Goal: Transaction & Acquisition: Purchase product/service

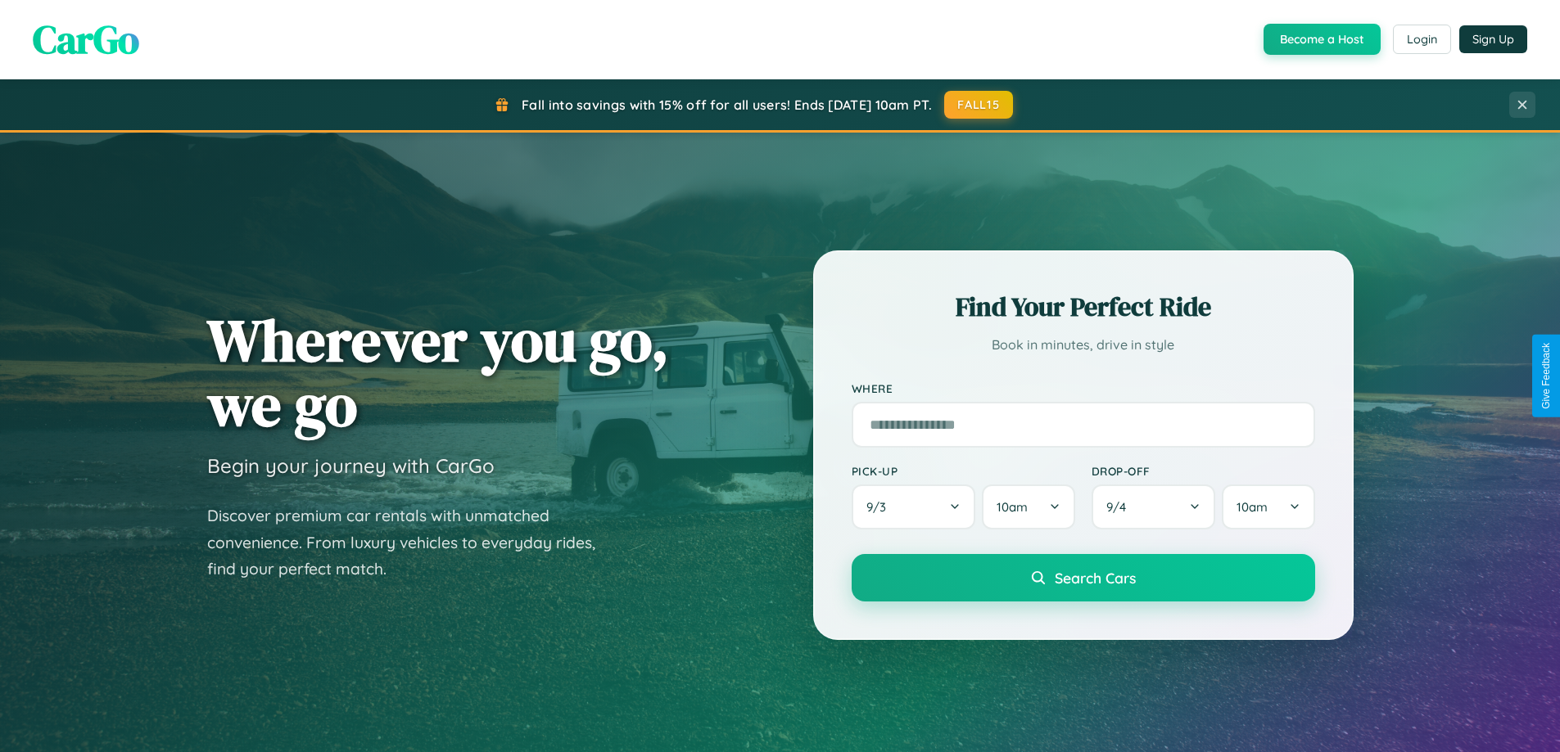
scroll to position [3151, 0]
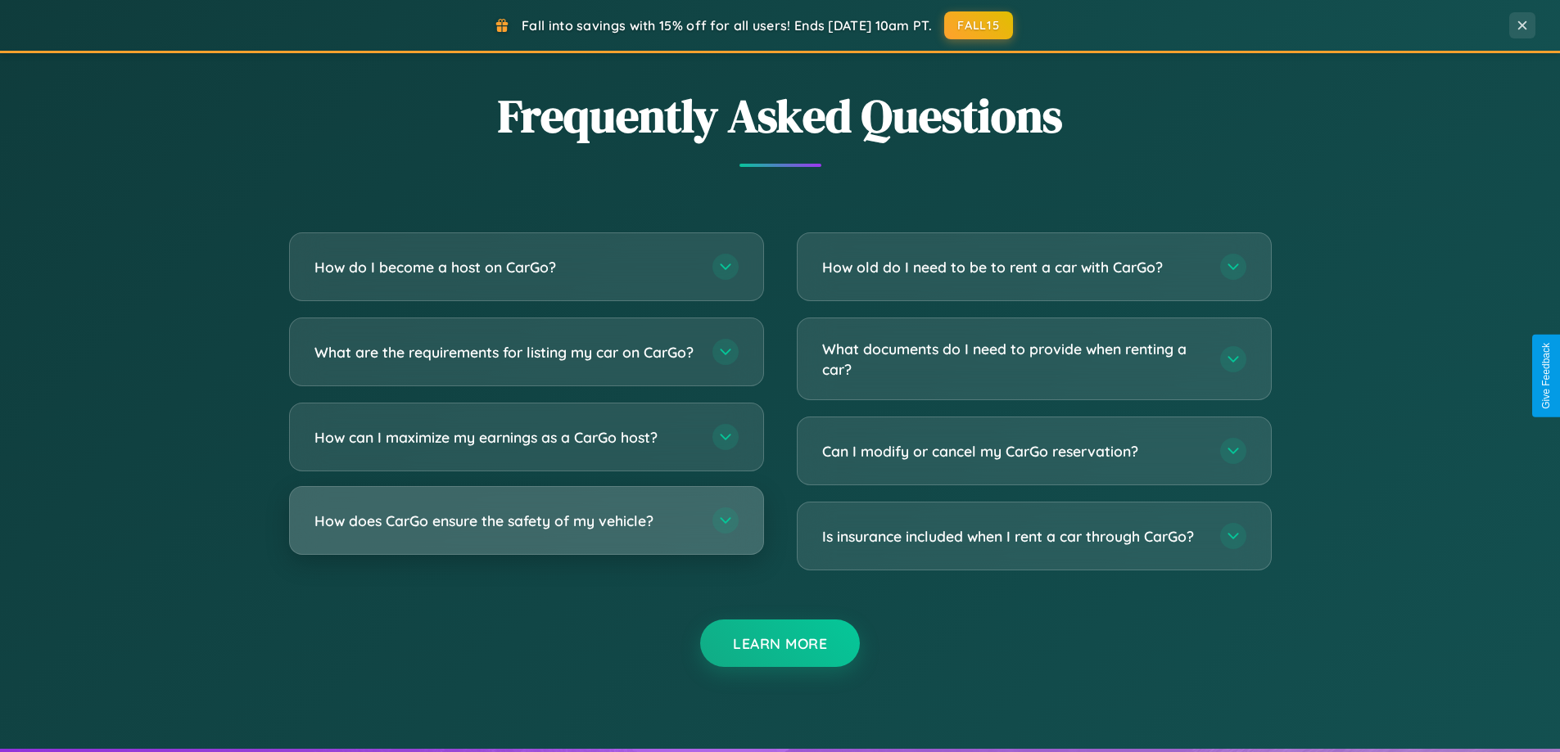
click at [526, 531] on h3 "How does CarGo ensure the safety of my vehicle?" at bounding box center [505, 521] width 382 height 20
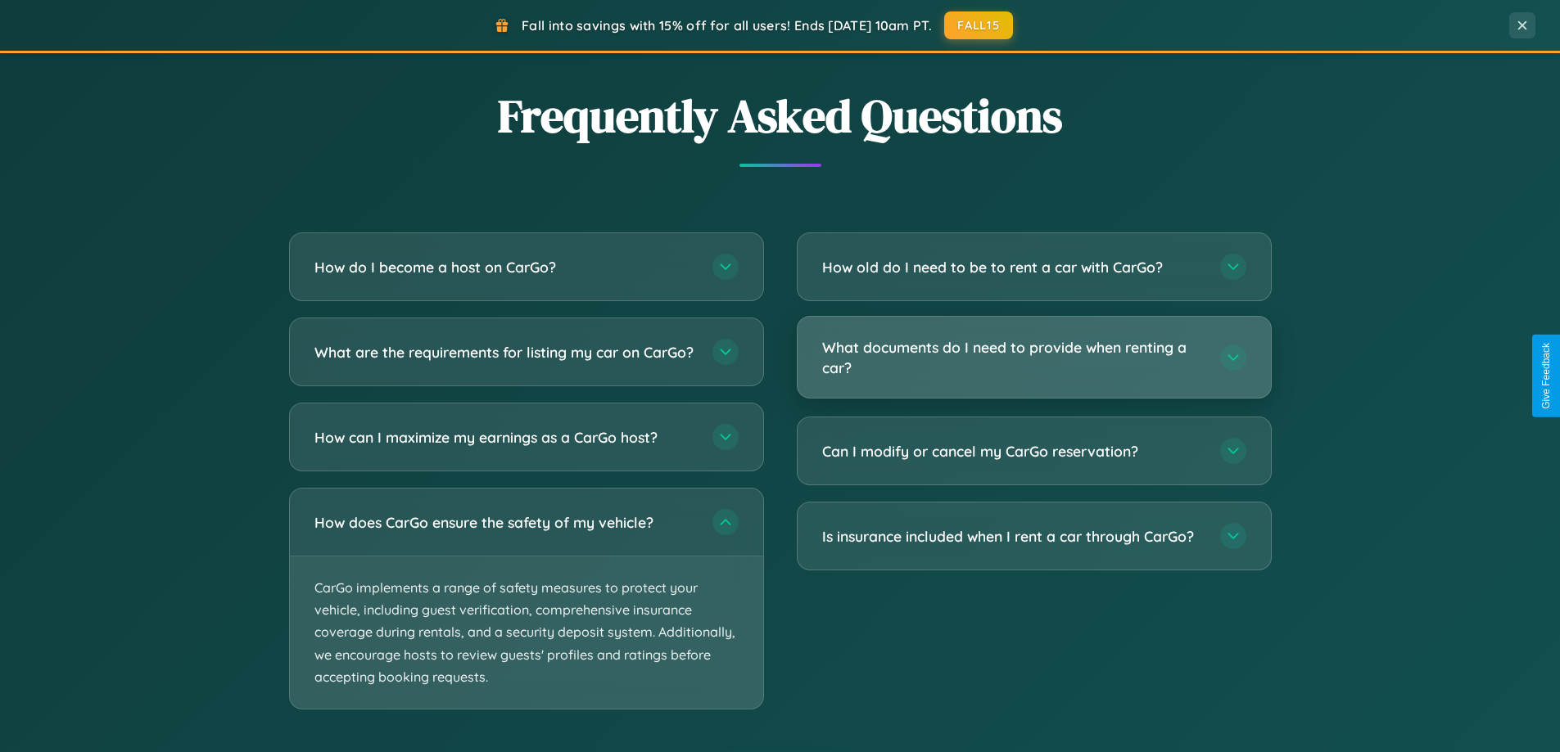
click at [1033, 358] on h3 "What documents do I need to provide when renting a car?" at bounding box center [1013, 357] width 382 height 40
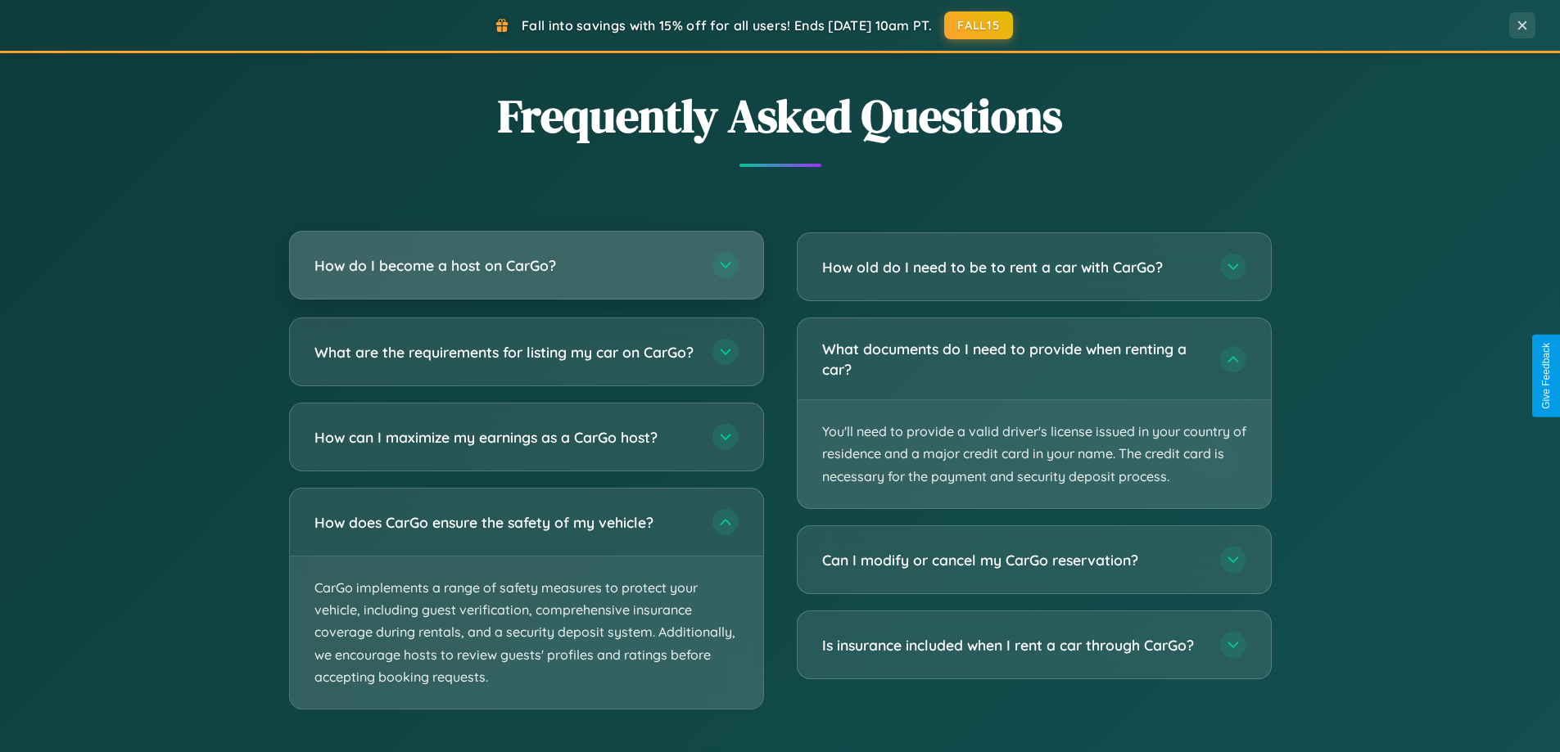
click at [526, 266] on h3 "How do I become a host on CarGo?" at bounding box center [505, 265] width 382 height 20
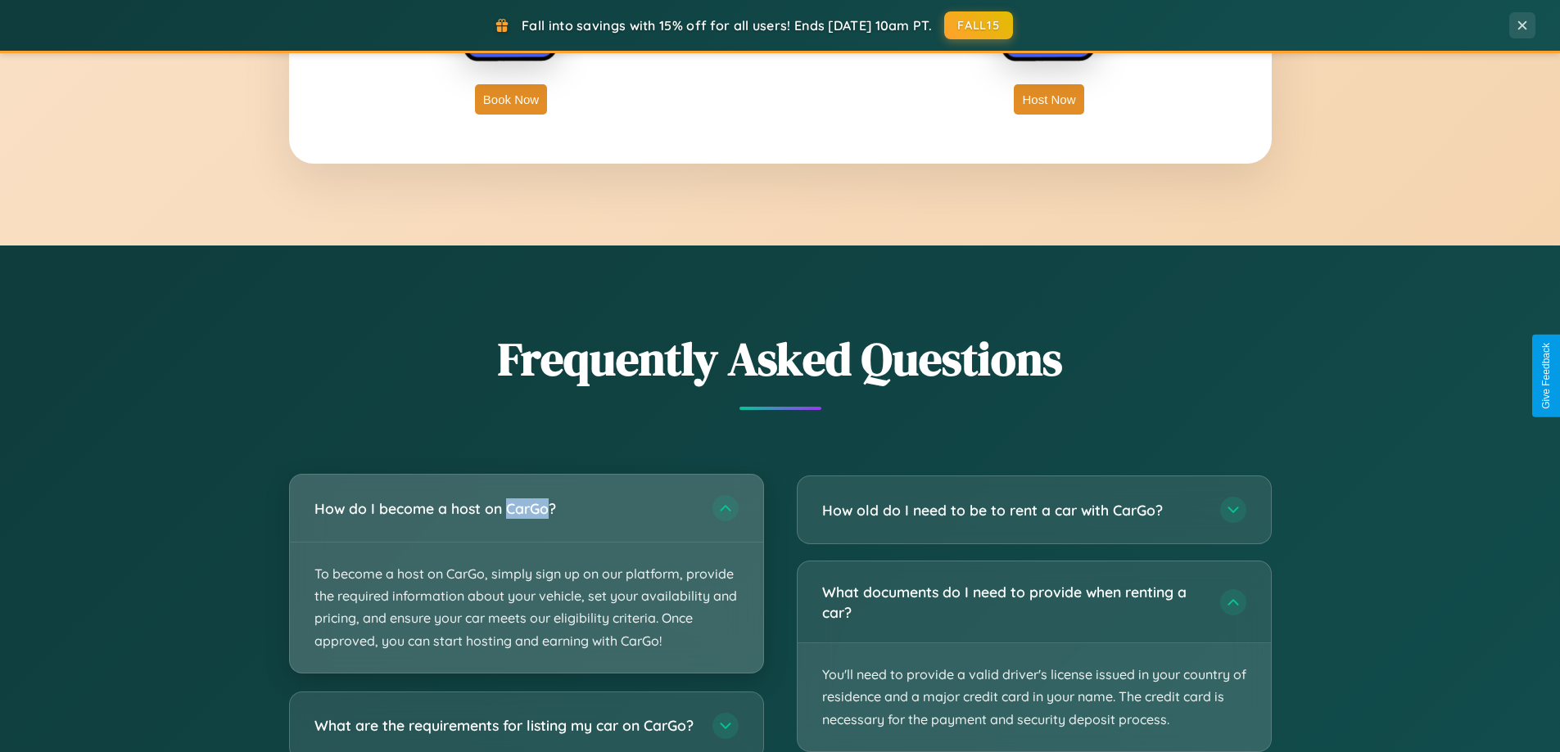
scroll to position [1442, 0]
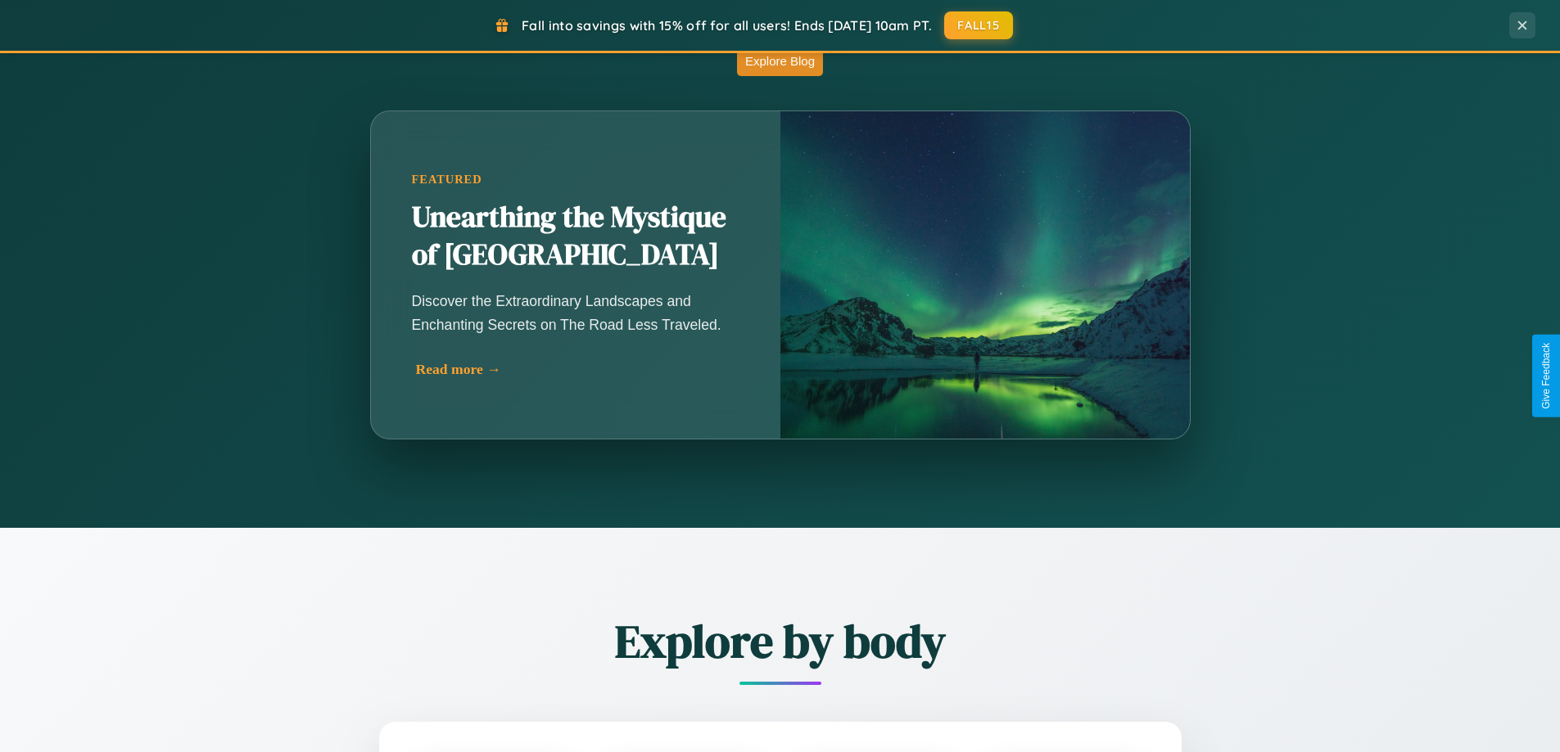
click at [575, 369] on div "Read more →" at bounding box center [580, 369] width 328 height 17
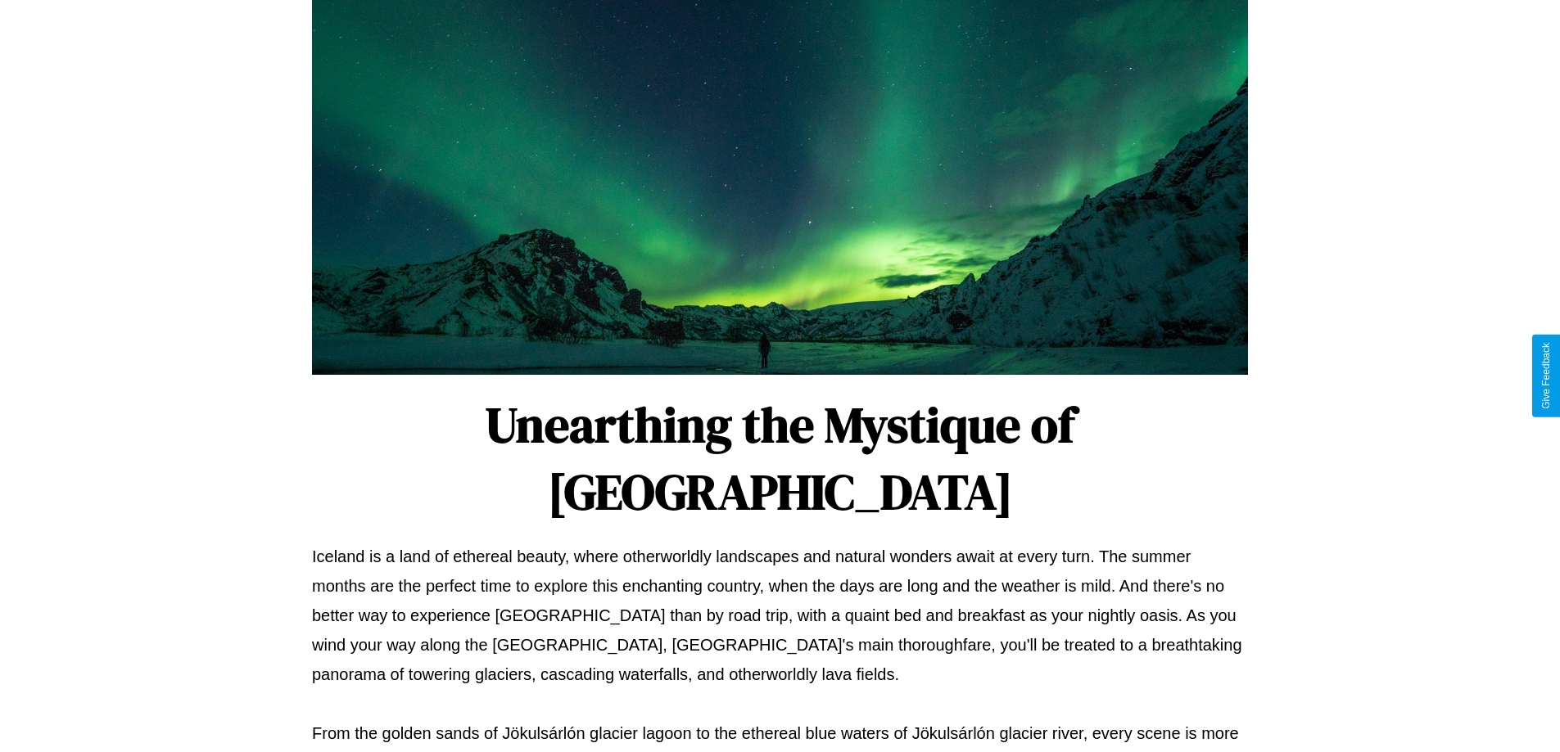
scroll to position [530, 0]
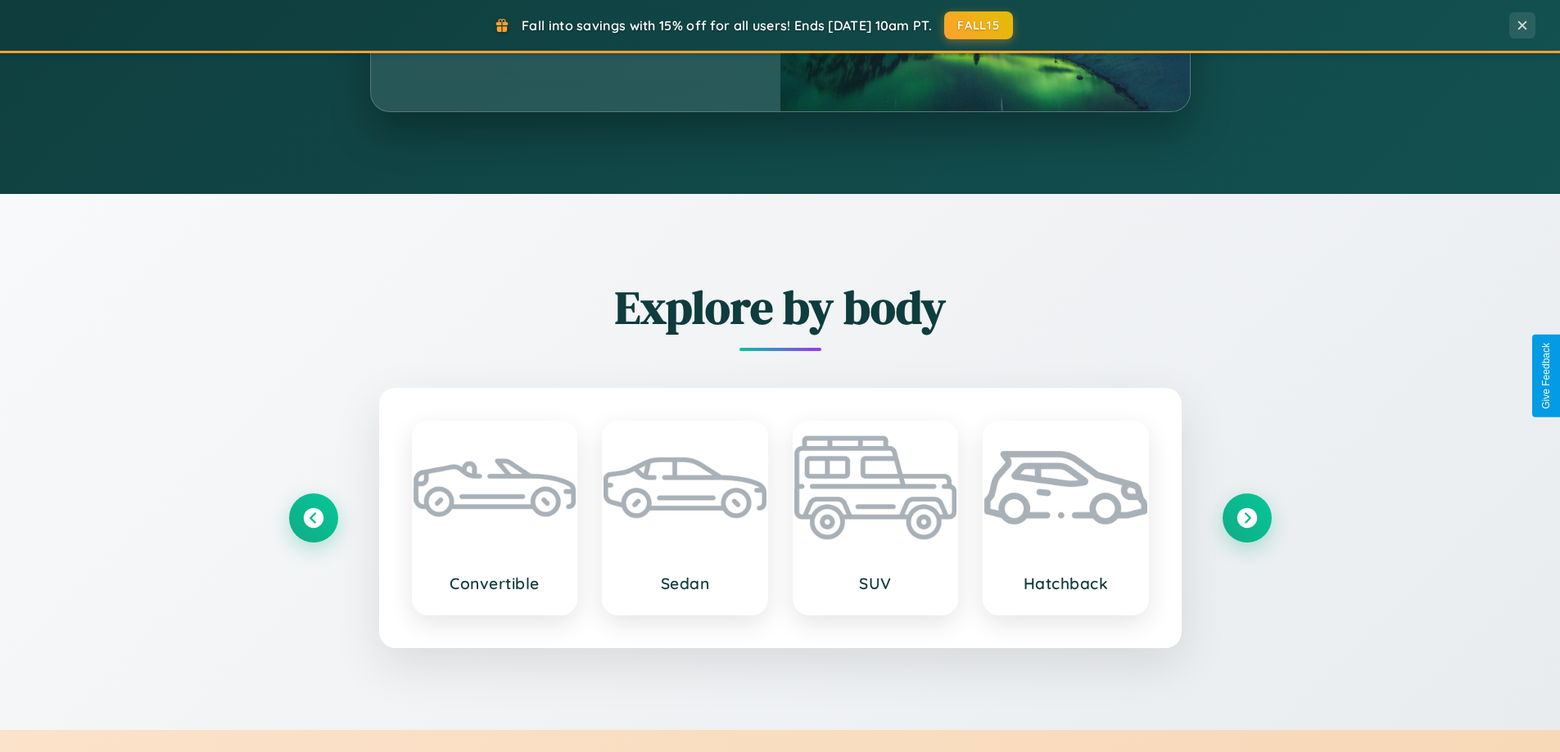
scroll to position [2631, 0]
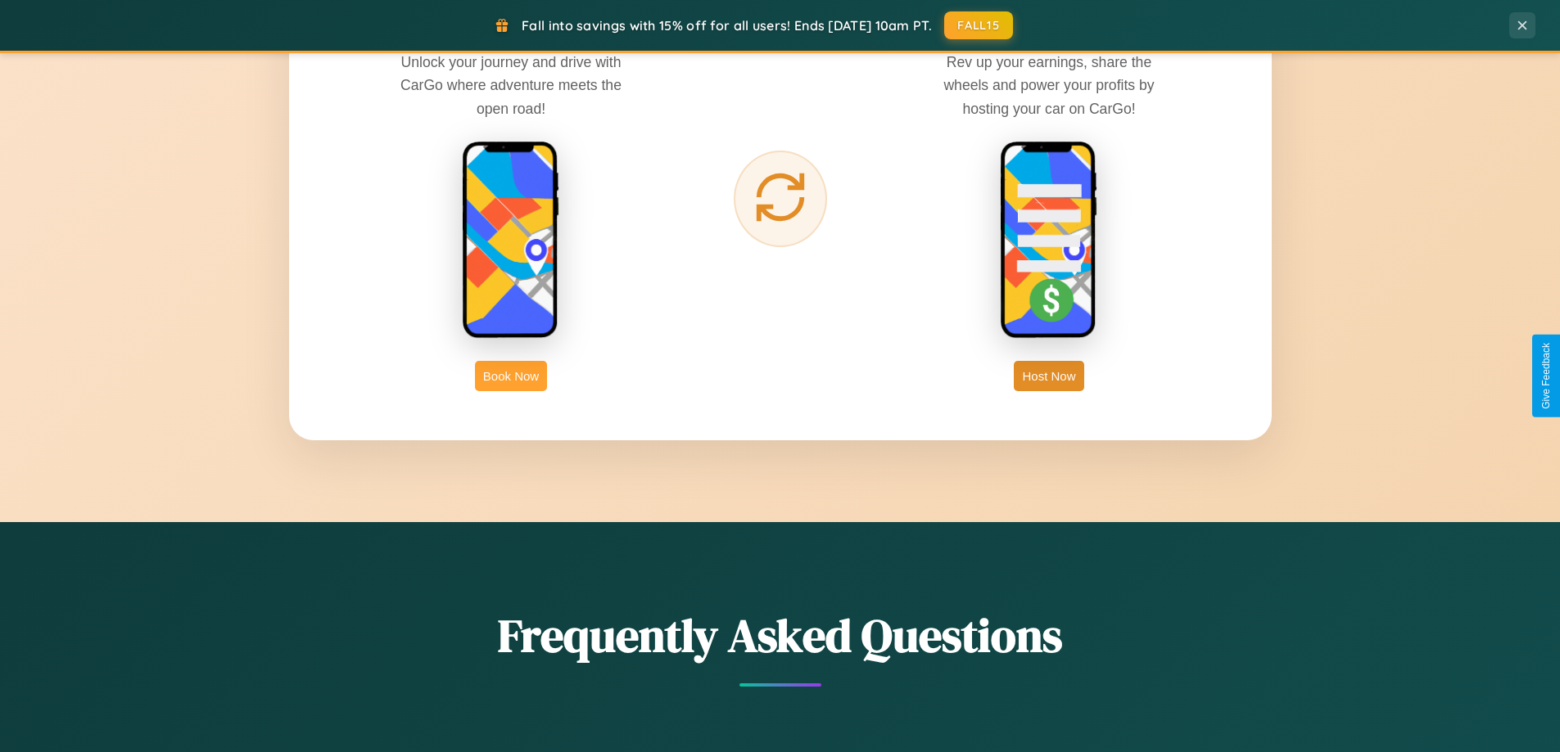
click at [511, 376] on button "Book Now" at bounding box center [511, 376] width 72 height 30
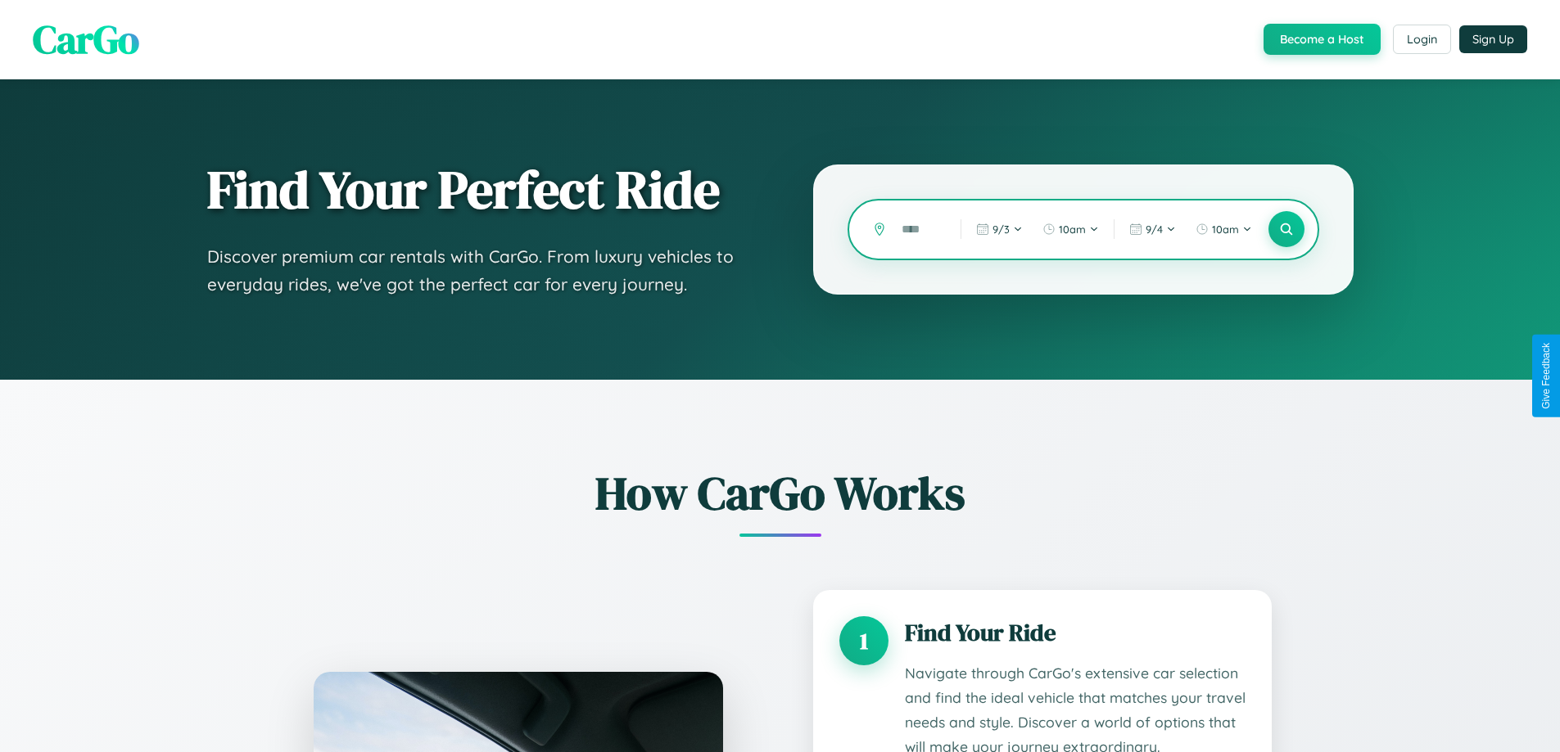
click at [919, 229] on input "text" at bounding box center [918, 229] width 51 height 29
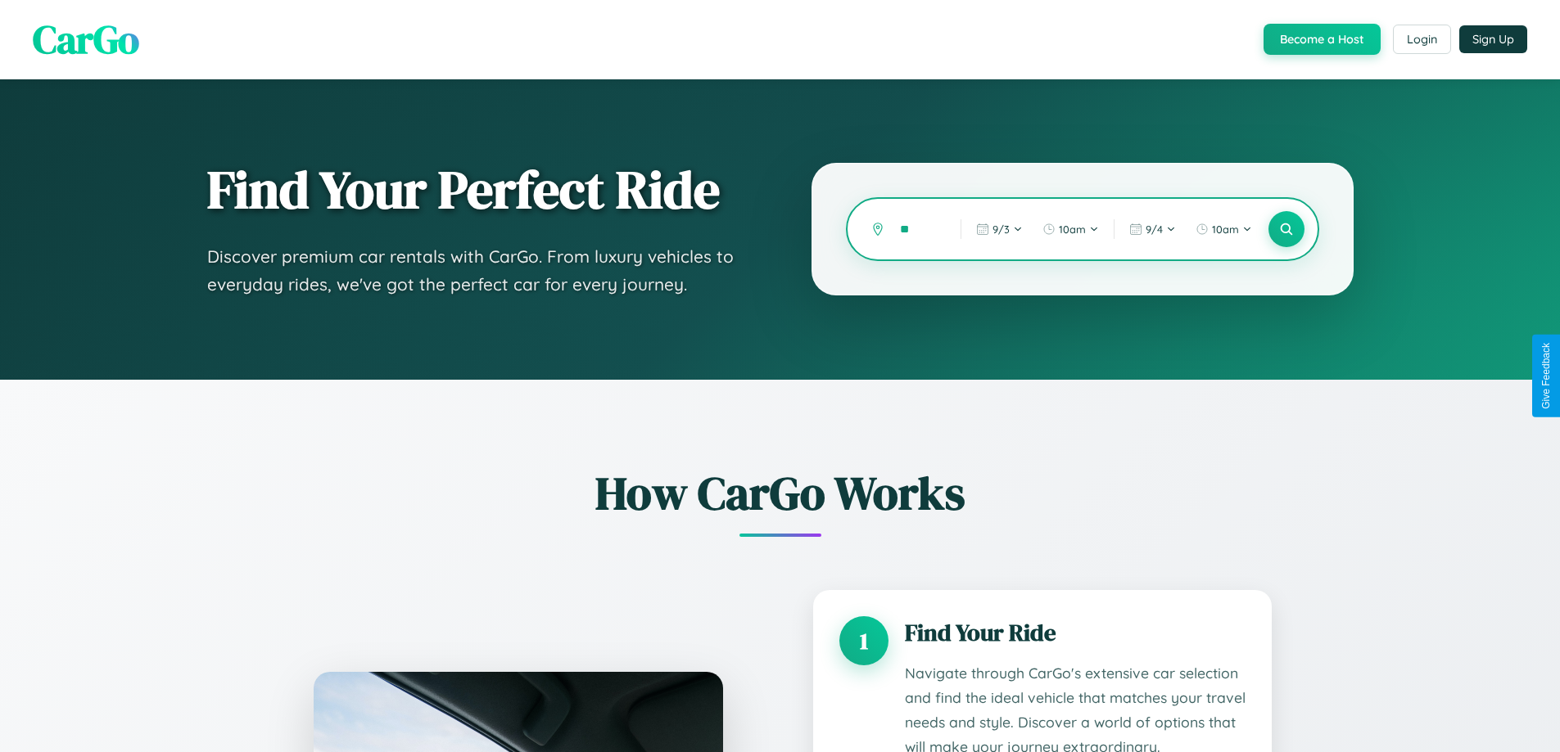
type input "*"
type input "*******"
click at [1285, 229] on icon at bounding box center [1286, 230] width 16 height 16
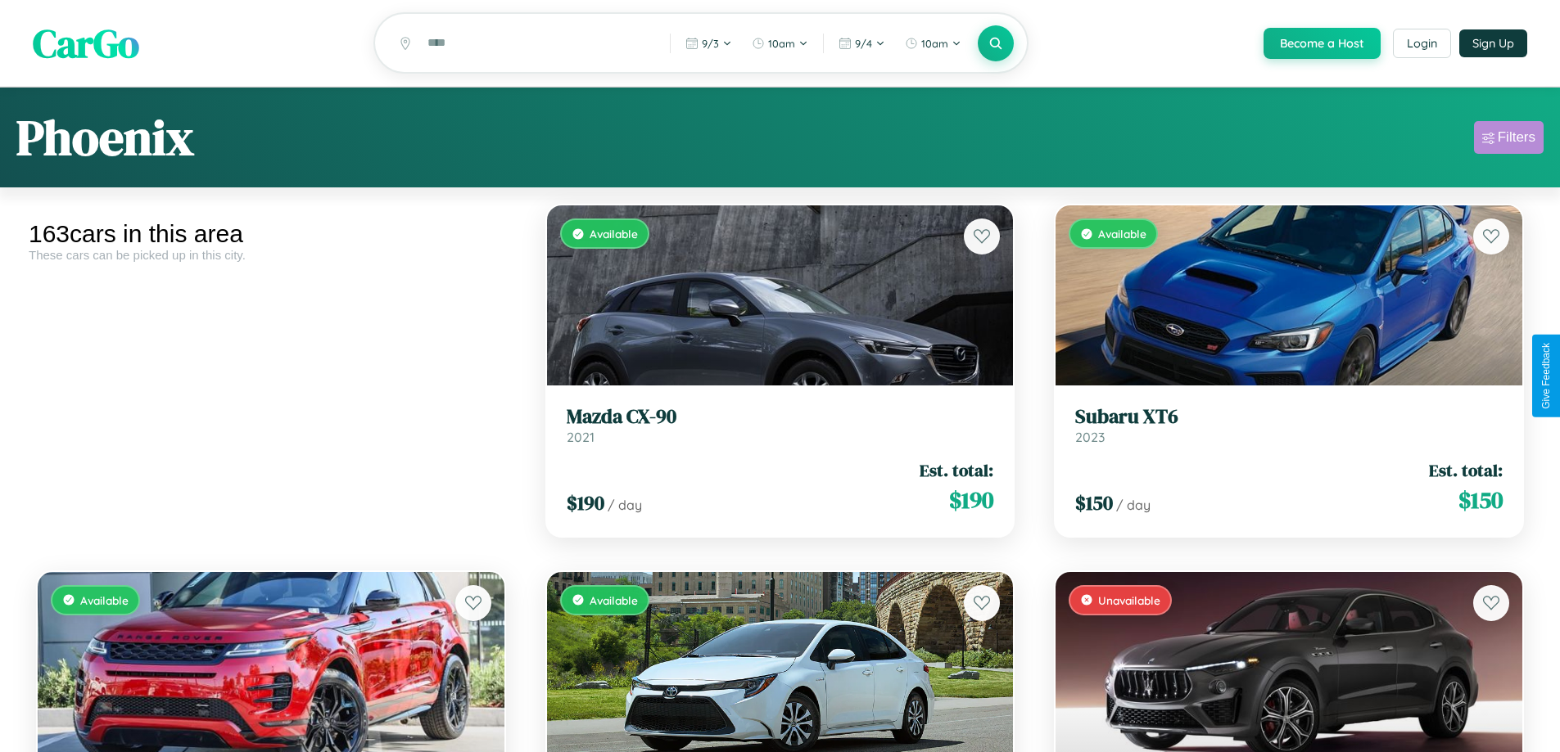
click at [1508, 140] on div "Filters" at bounding box center [1517, 137] width 38 height 16
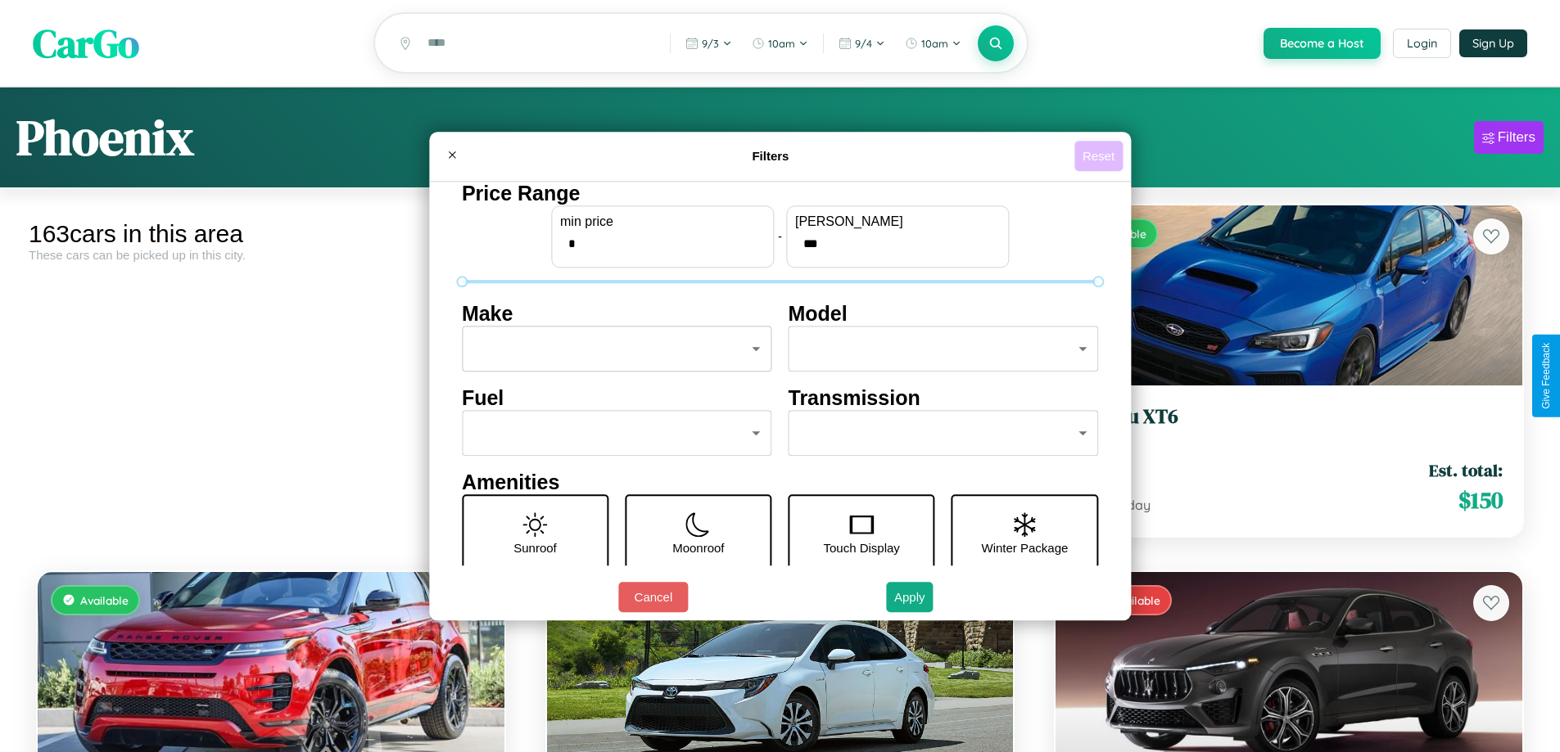
click at [1100, 156] on button "Reset" at bounding box center [1098, 156] width 48 height 30
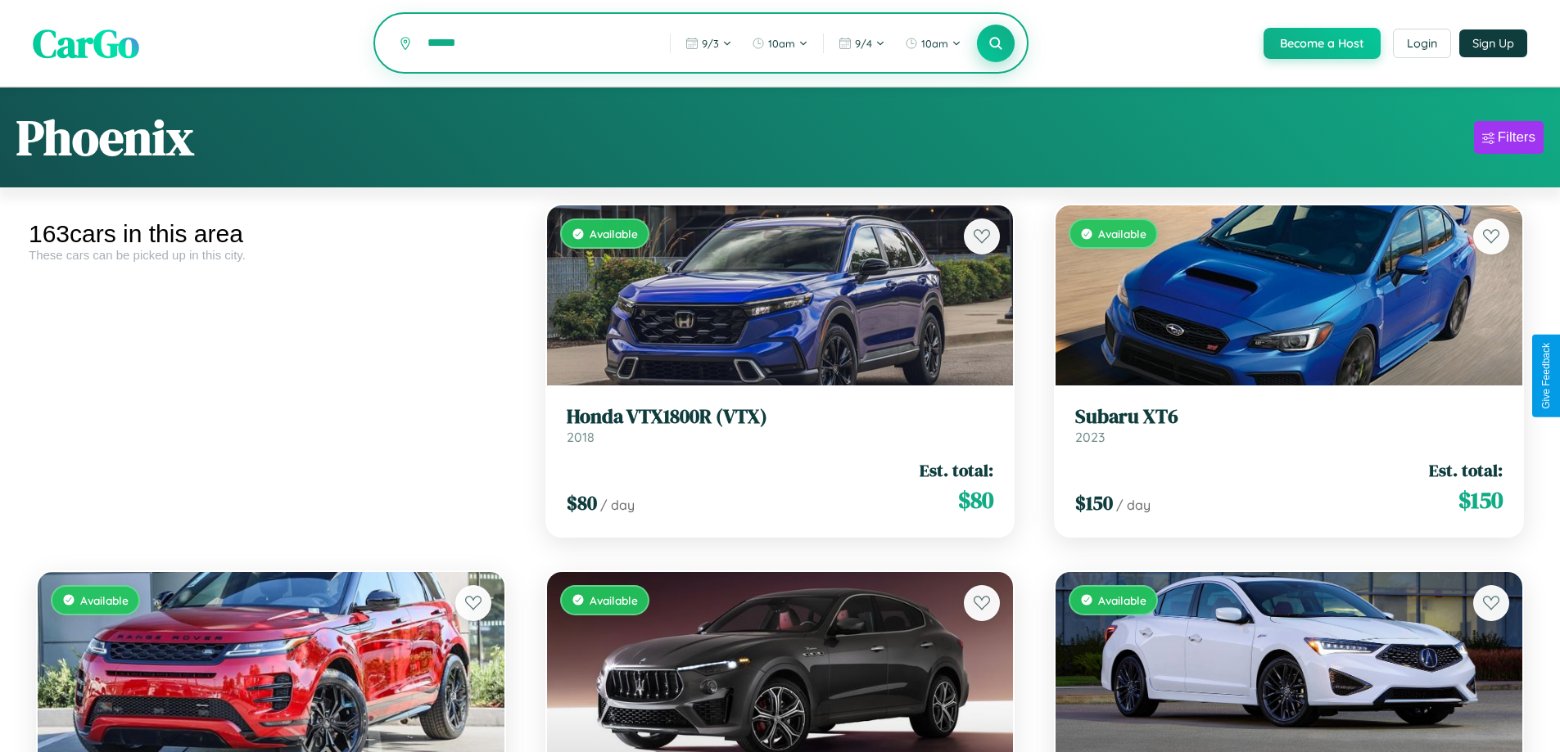
type input "******"
click at [995, 44] on icon at bounding box center [996, 43] width 16 height 16
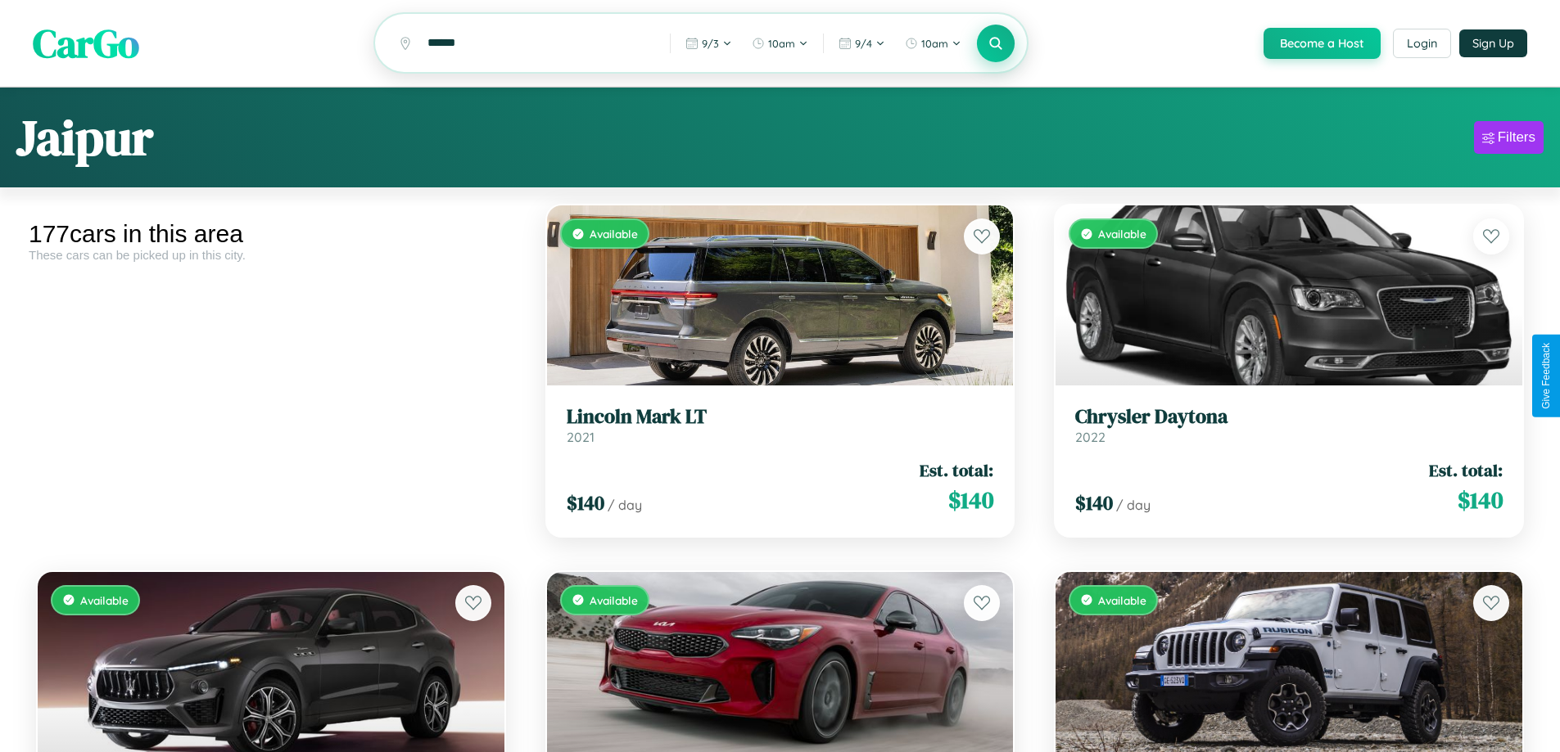
scroll to position [597, 0]
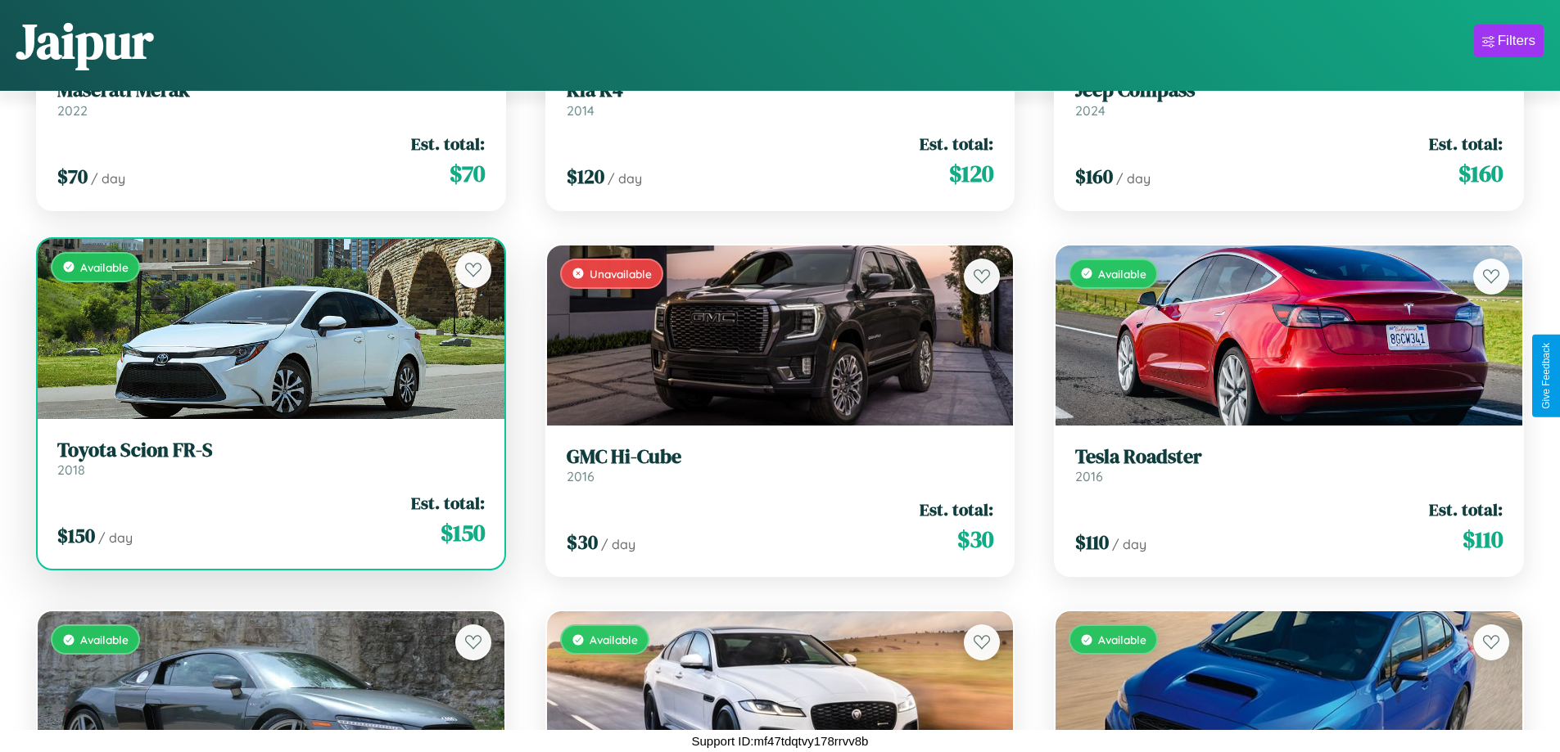
click at [269, 464] on link "Toyota Scion FR-S 2018" at bounding box center [270, 459] width 427 height 40
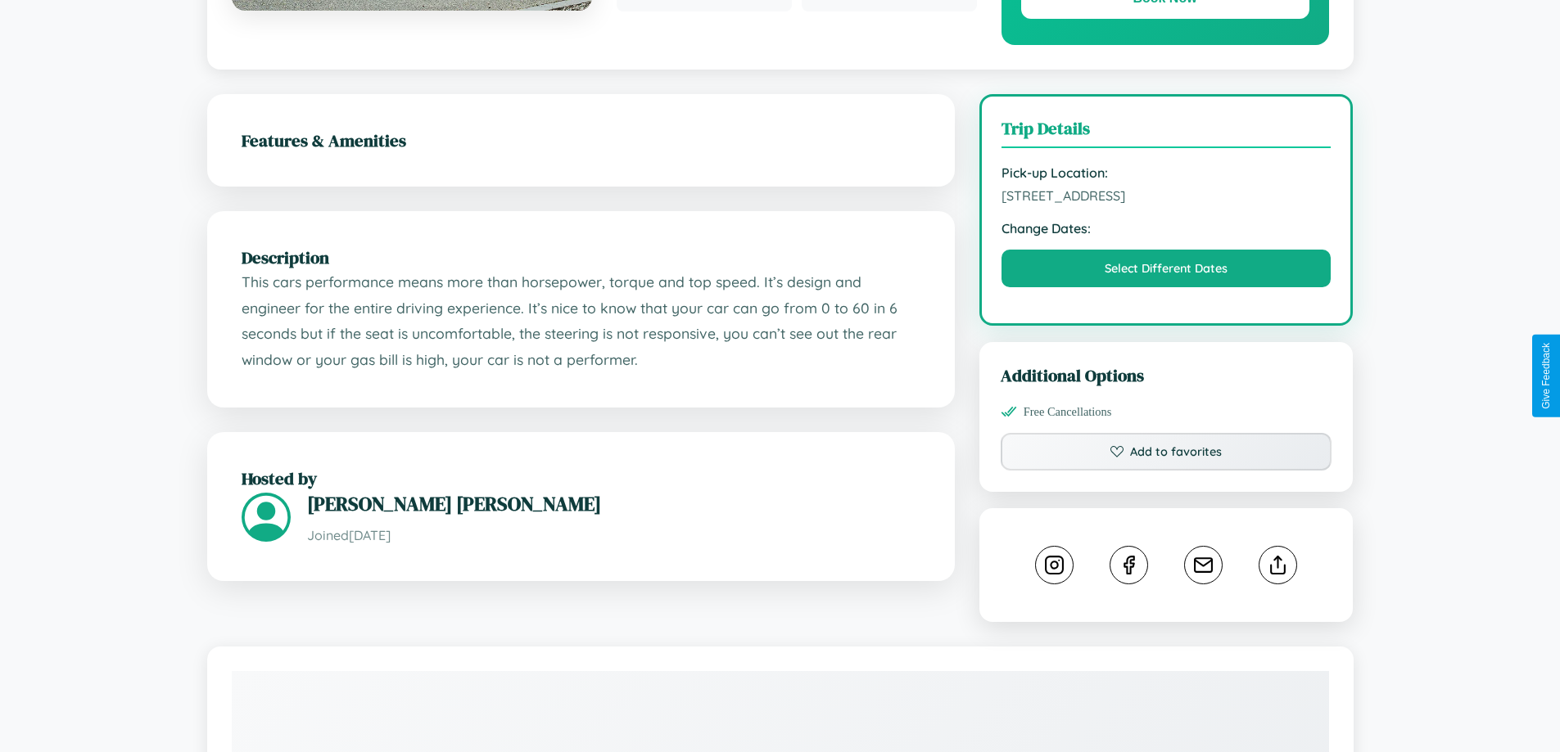
scroll to position [538, 0]
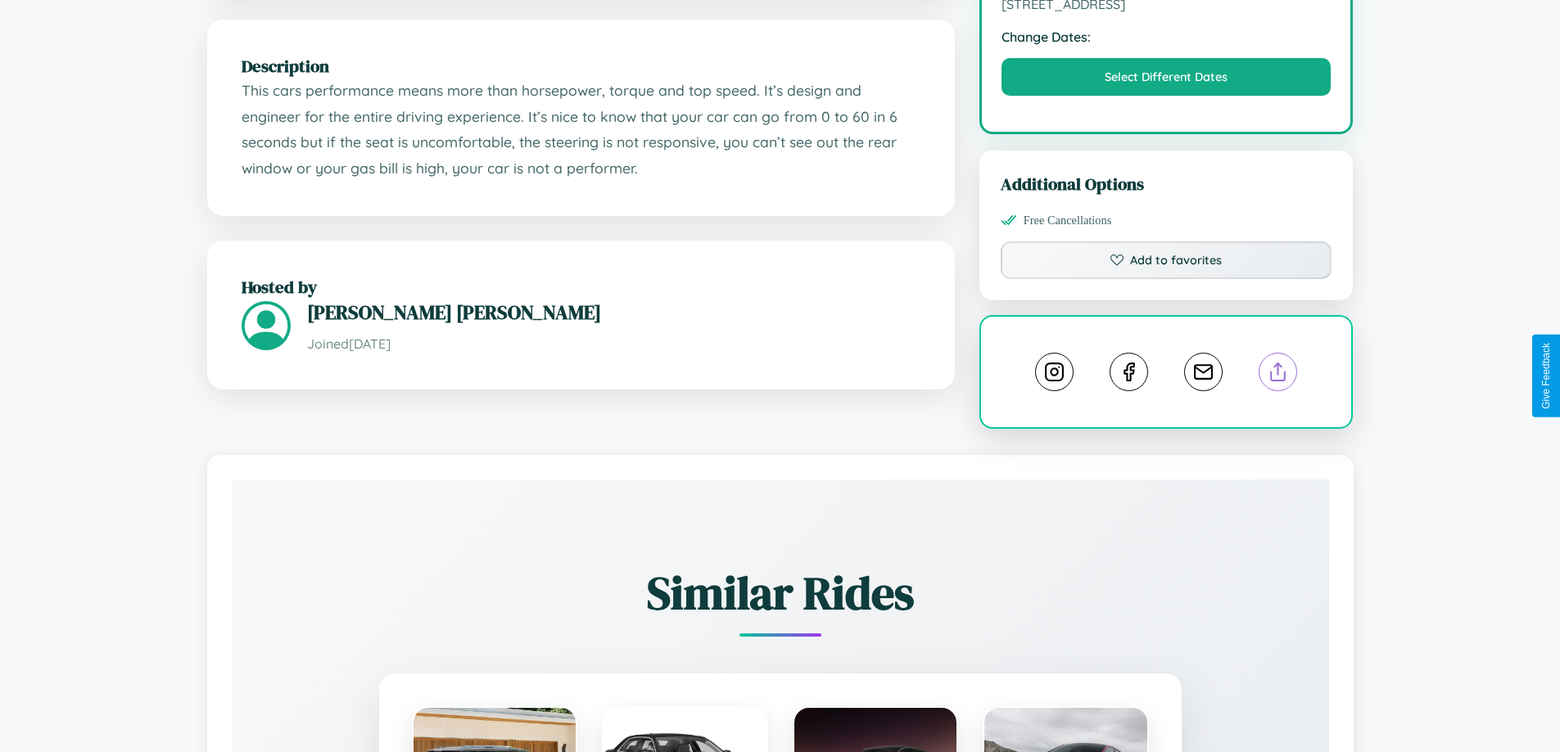
click at [1278, 374] on line at bounding box center [1278, 369] width 0 height 11
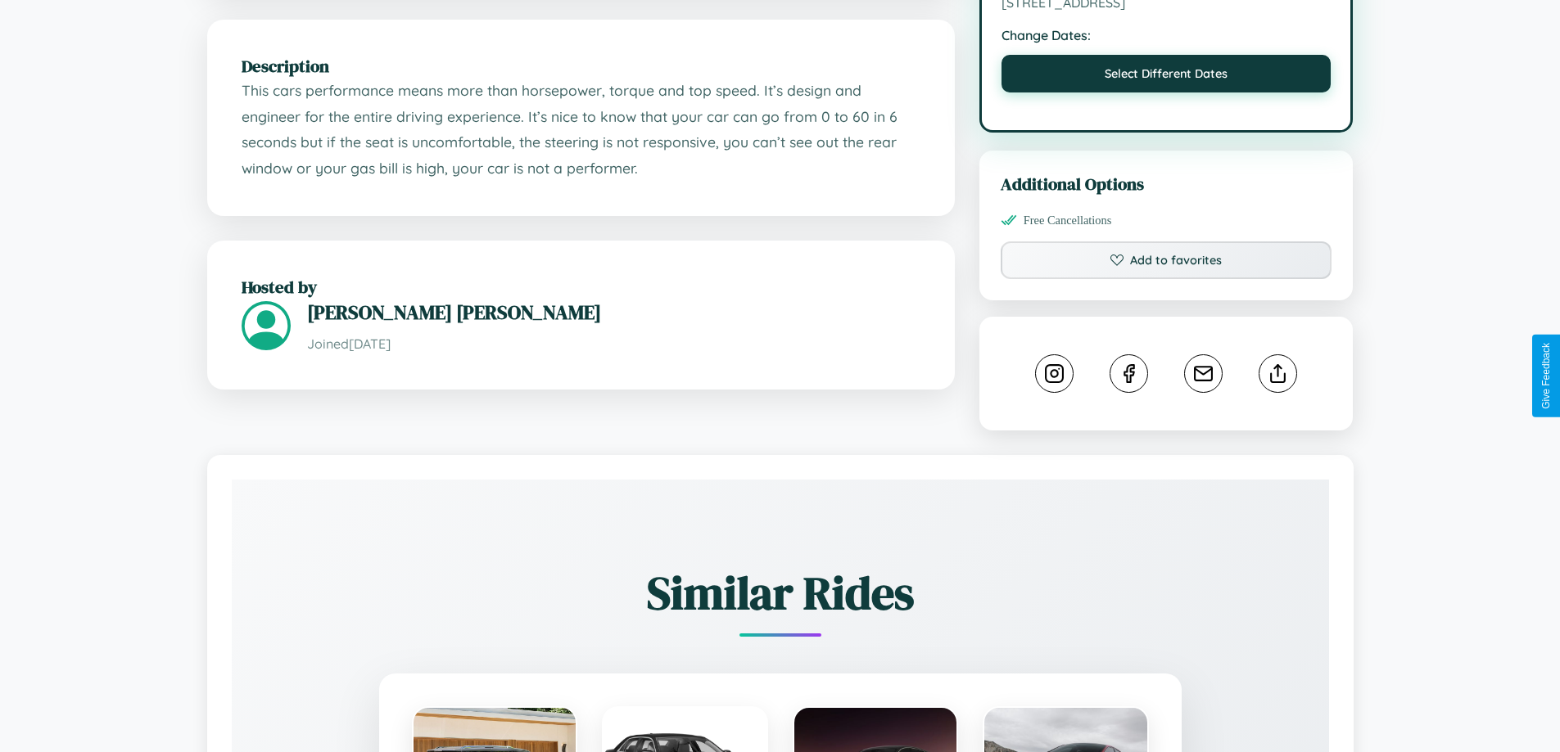
click at [1166, 76] on button "Select Different Dates" at bounding box center [1166, 74] width 330 height 38
select select "*"
select select "****"
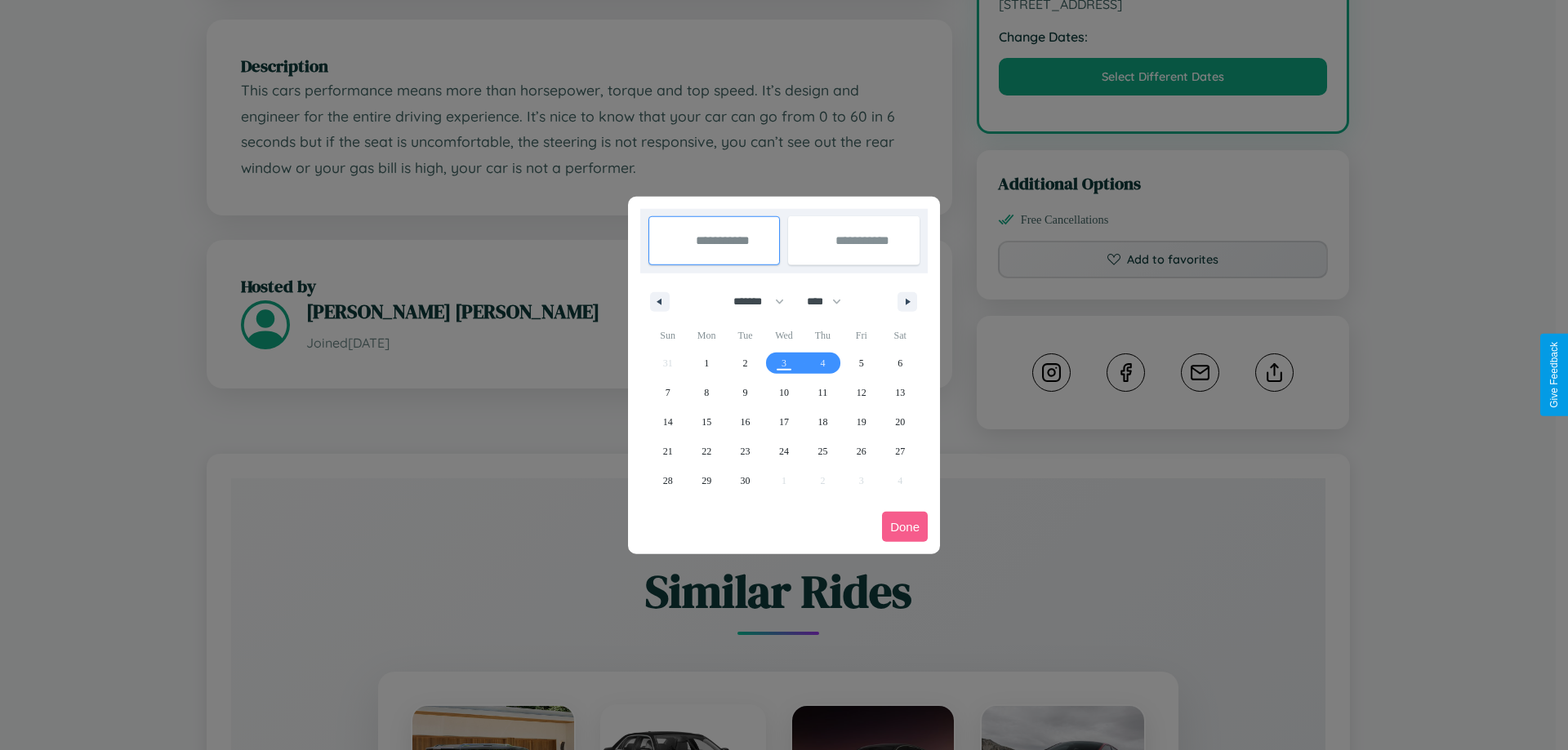
drag, startPoint x: 751, startPoint y: 301, endPoint x: 784, endPoint y: 327, distance: 42.0
click at [751, 301] on select "******* ******** ***** ***** *** **** **** ****** ********* ******* ******** **…" at bounding box center [756, 301] width 70 height 27
select select "*"
click at [832, 301] on select "**** **** **** **** **** **** **** **** **** **** **** **** **** **** **** ****…" at bounding box center [823, 301] width 49 height 27
select select "****"
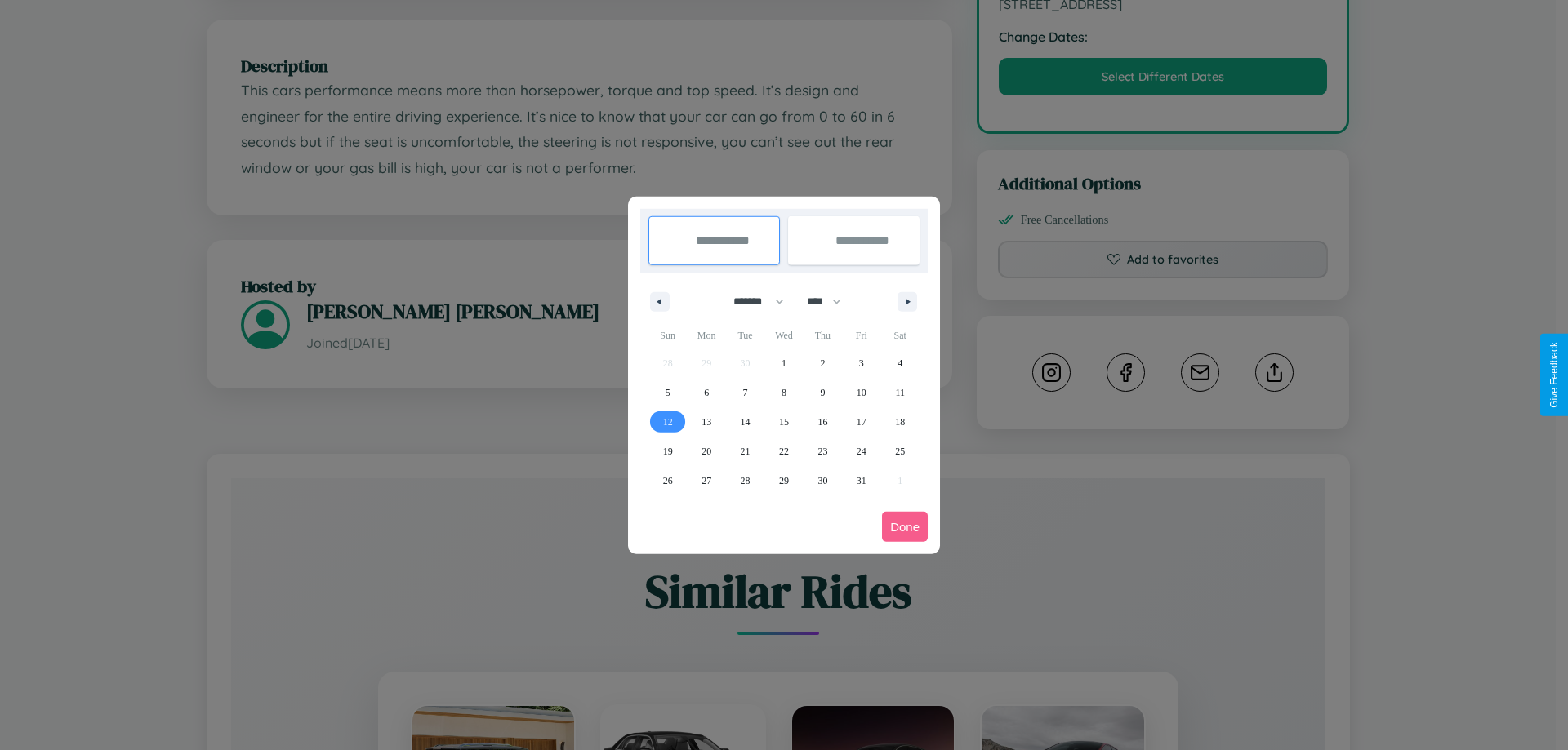
click at [667, 421] on span "12" at bounding box center [668, 422] width 10 height 29
type input "**********"
click at [861, 421] on span "17" at bounding box center [862, 422] width 10 height 29
type input "**********"
click at [905, 527] on button "Done" at bounding box center [905, 527] width 46 height 30
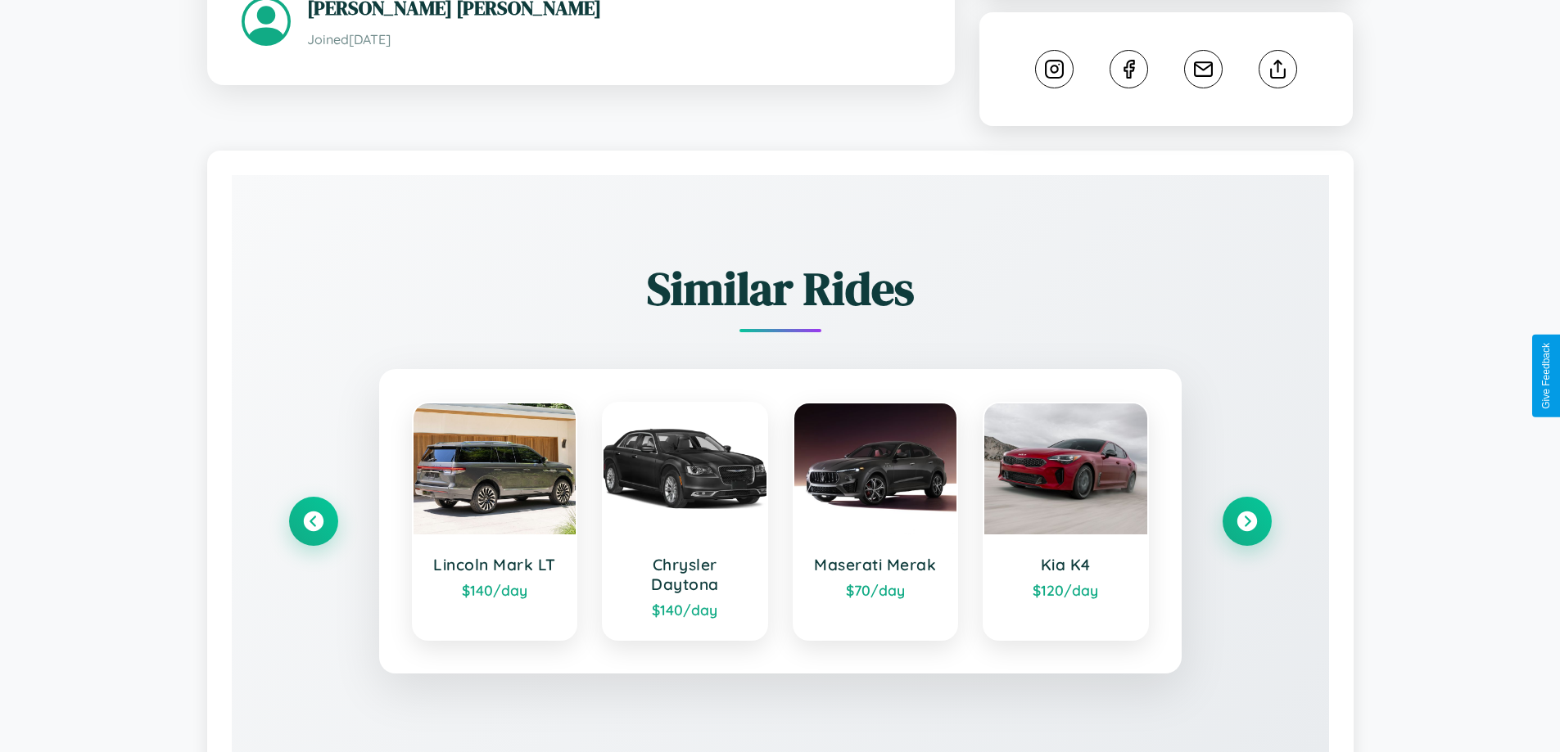
scroll to position [911, 0]
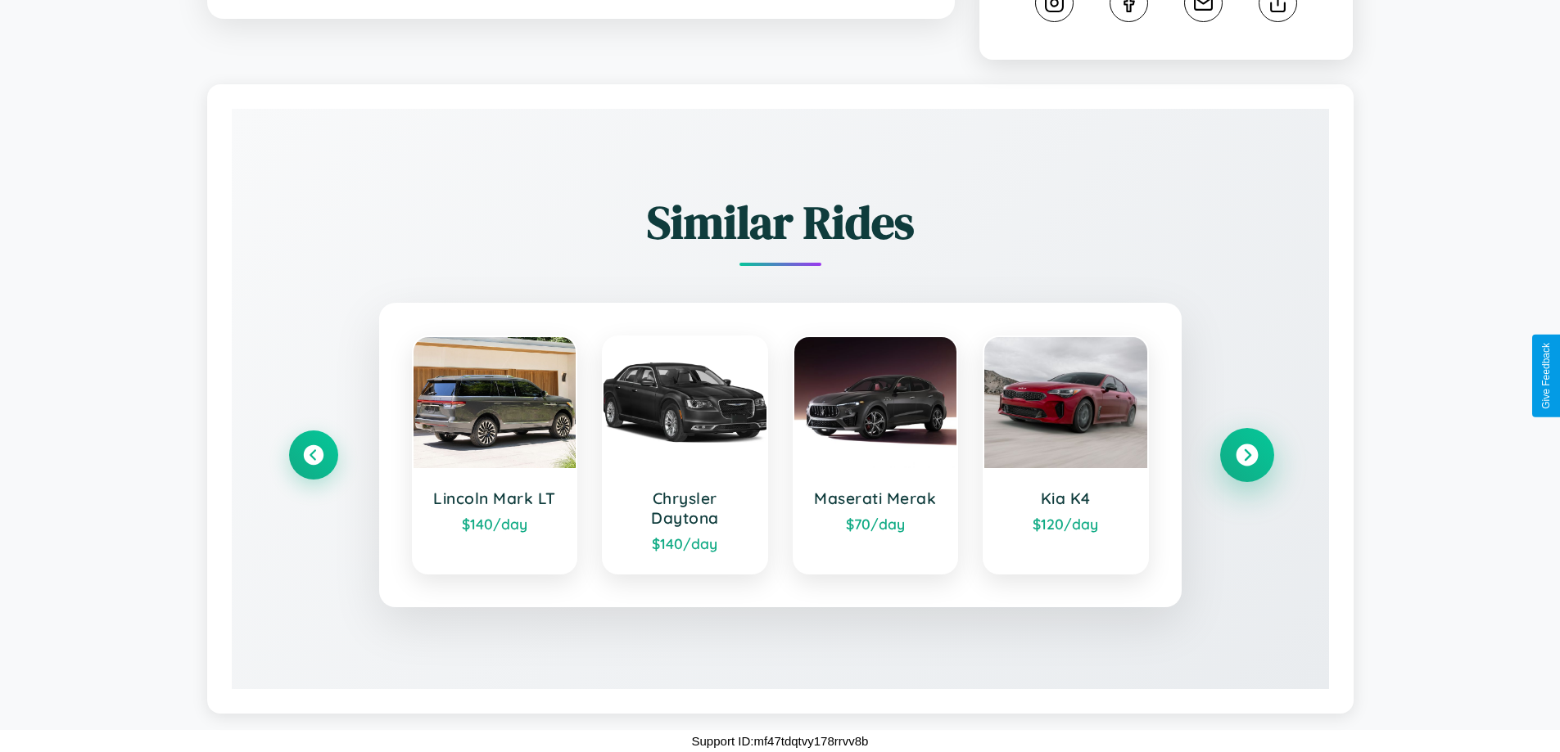
click at [1246, 455] on icon at bounding box center [1247, 456] width 22 height 22
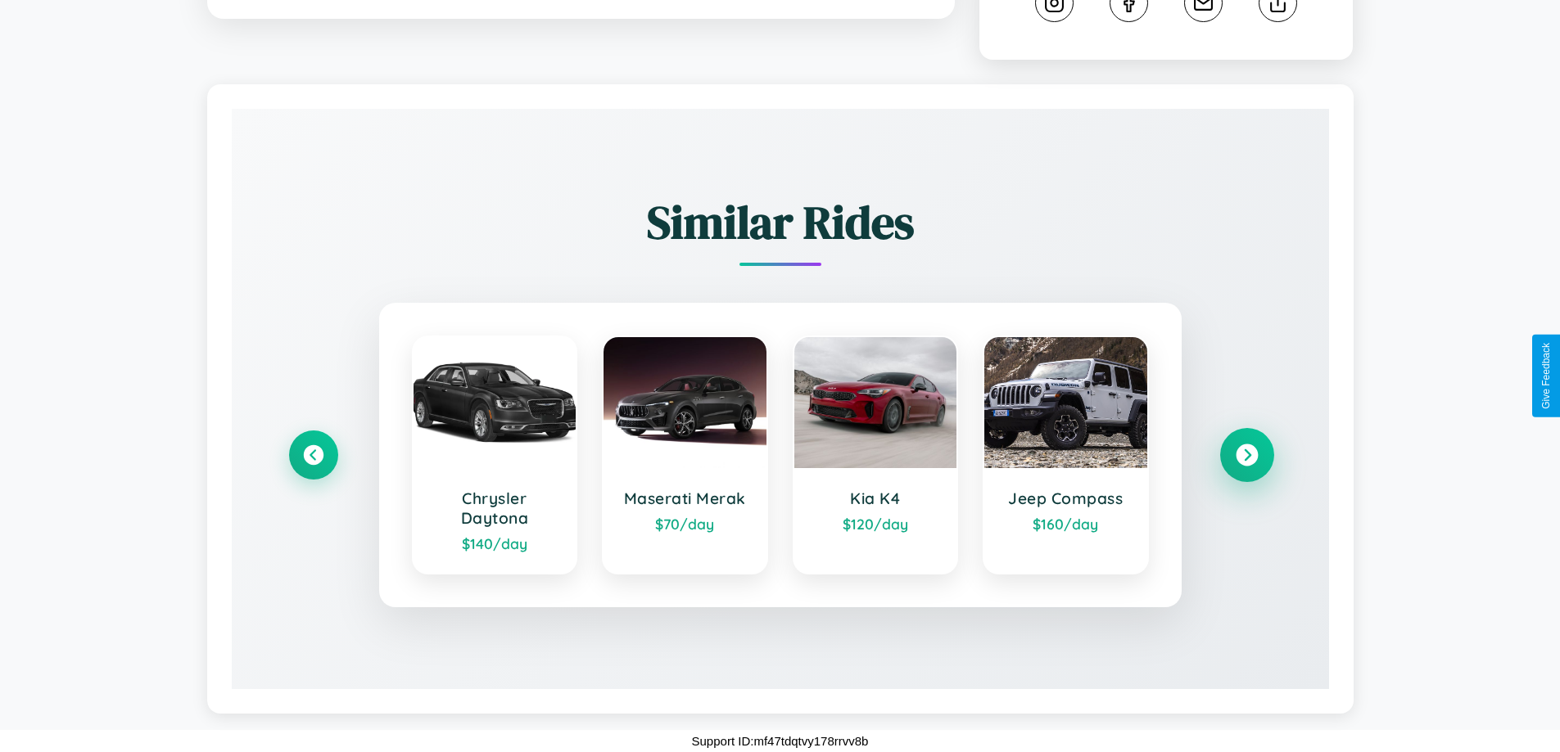
click at [1246, 455] on icon at bounding box center [1247, 456] width 22 height 22
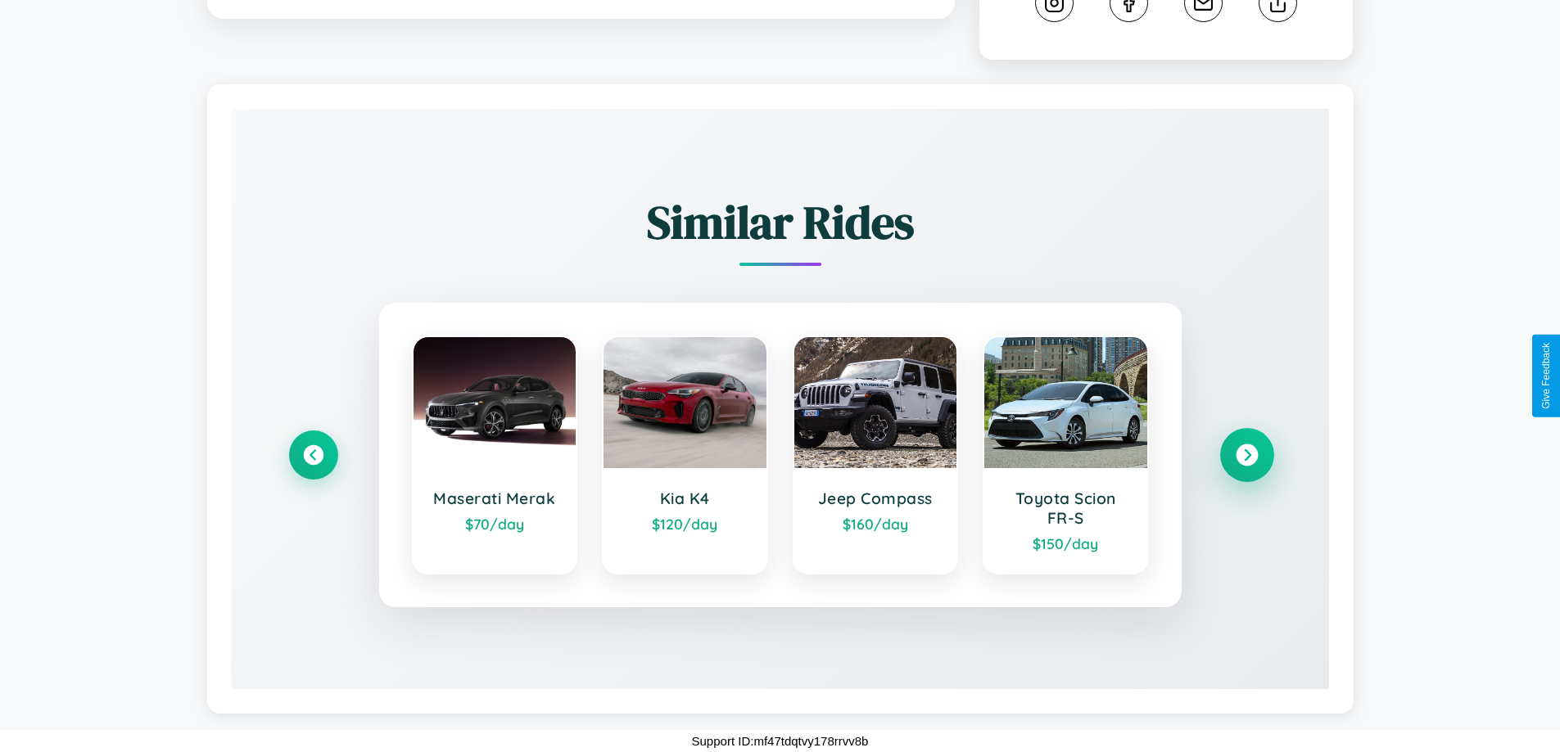
click at [1246, 455] on icon at bounding box center [1247, 456] width 22 height 22
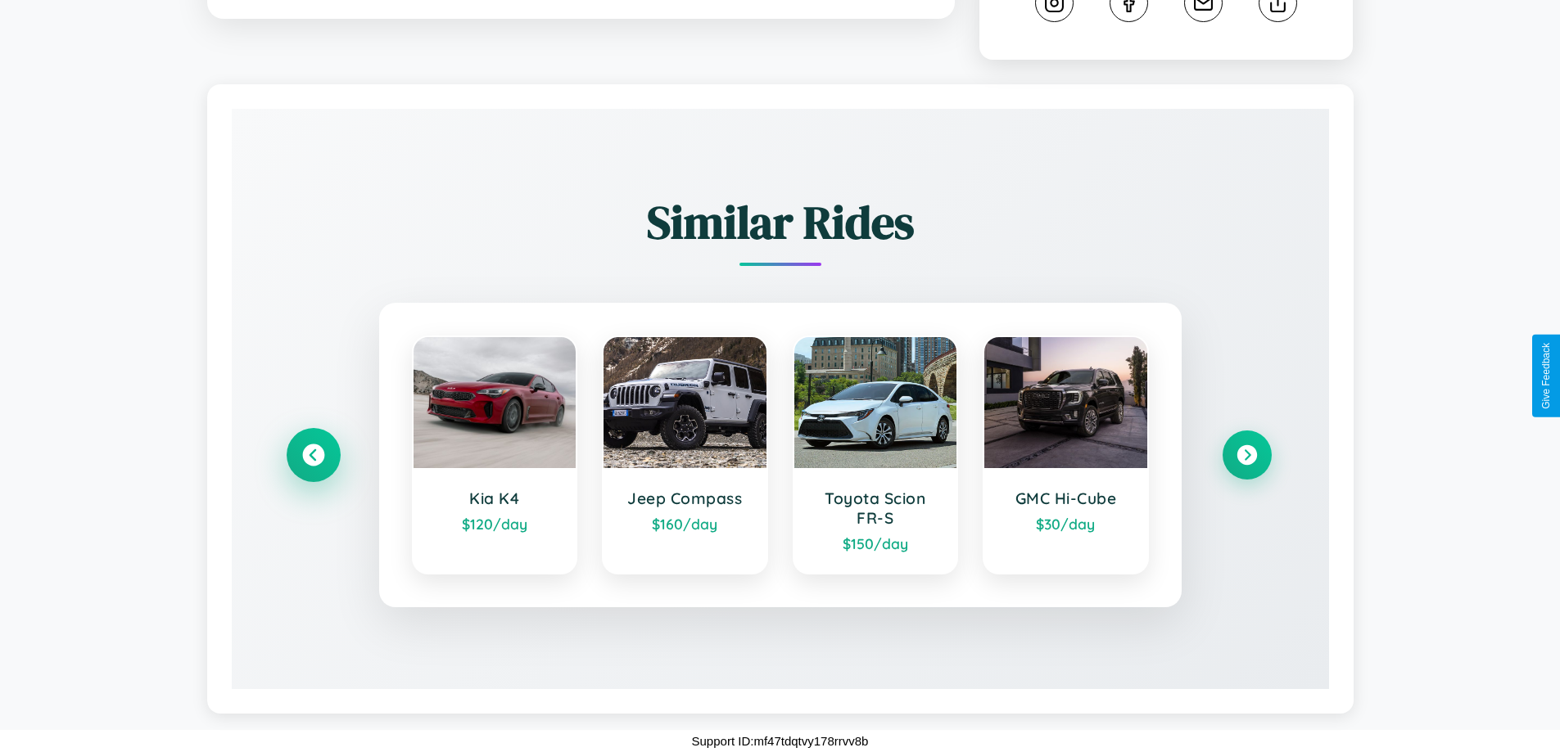
click at [313, 455] on icon at bounding box center [313, 456] width 22 height 22
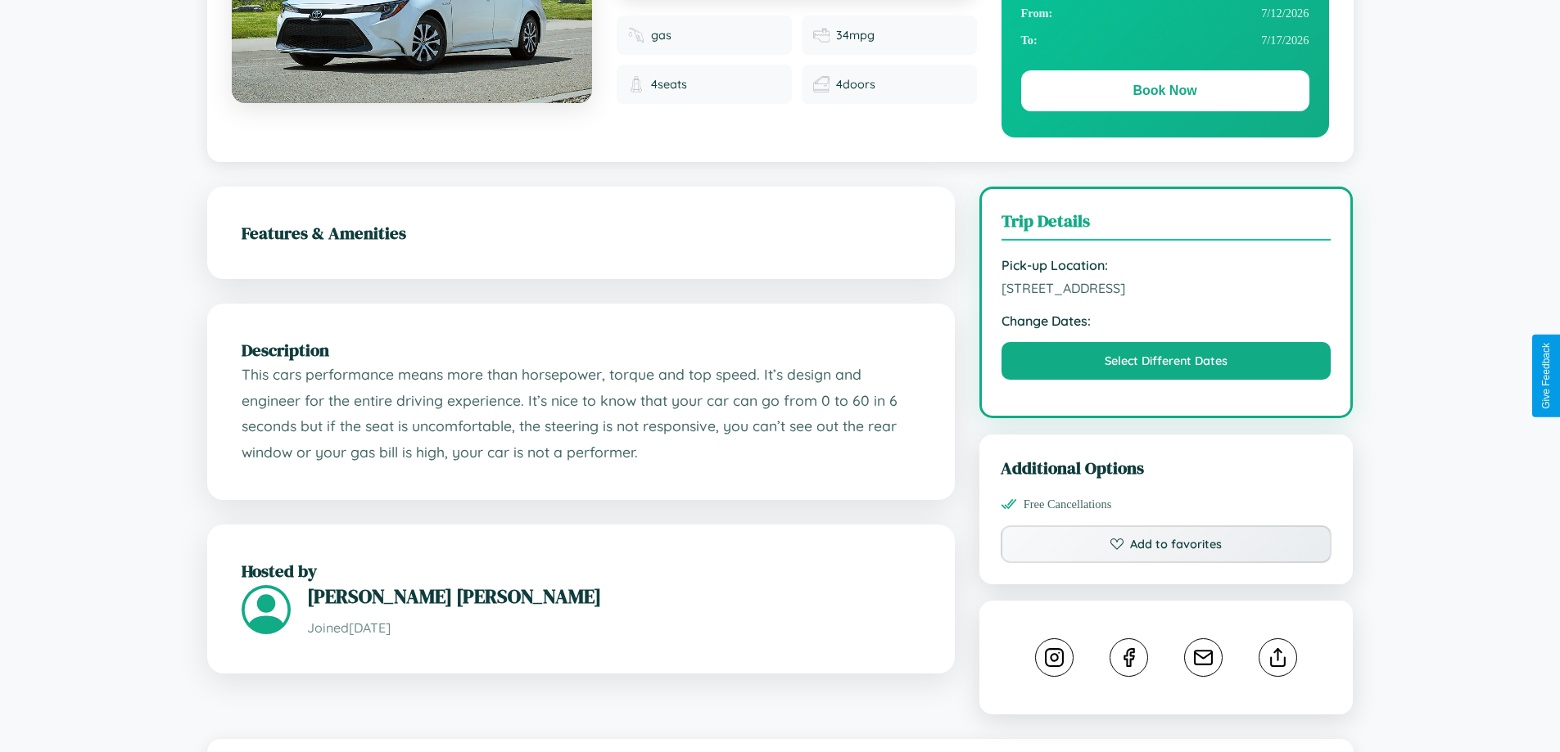
scroll to position [169, 0]
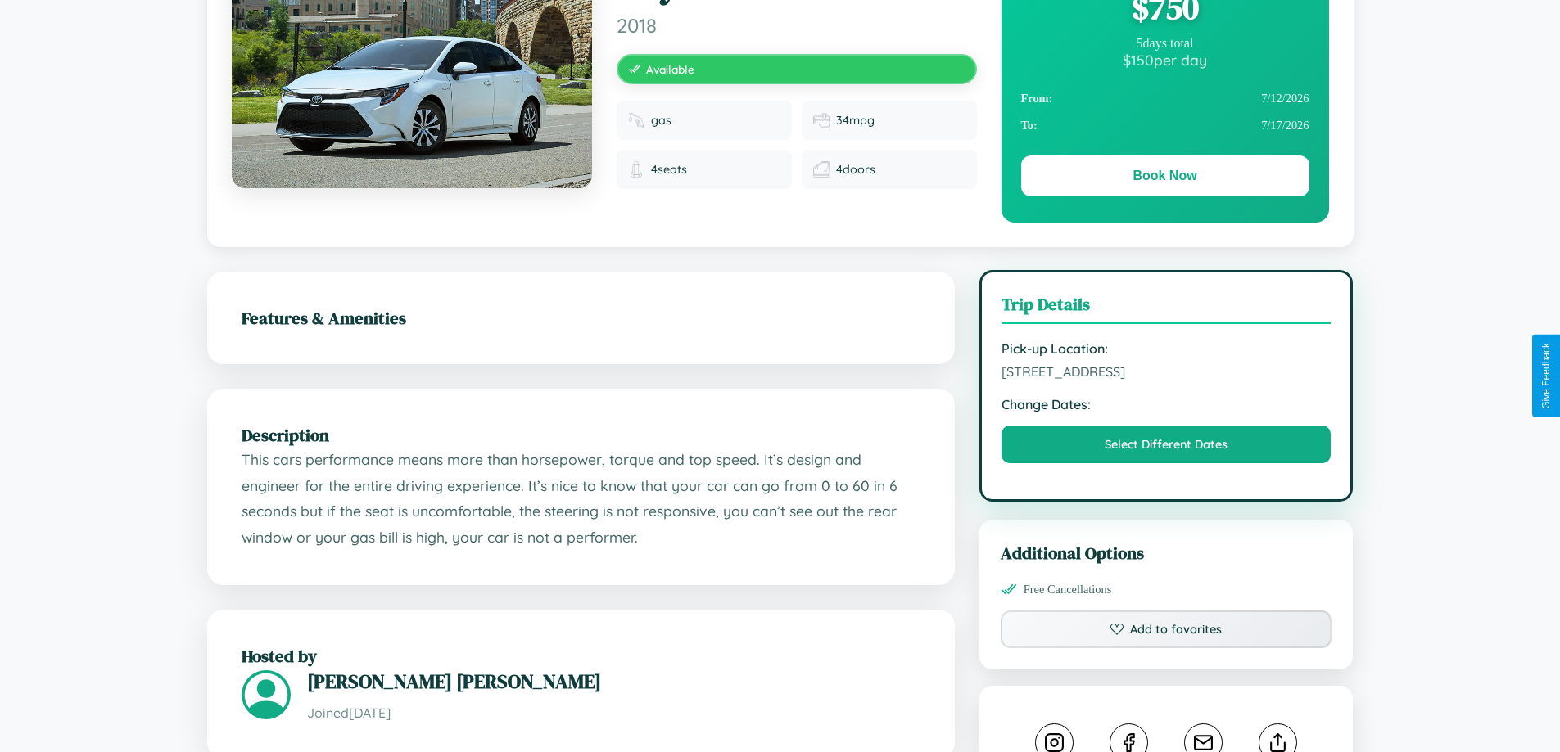
click at [1166, 376] on span "7290 Second Street Jaipur Rajasthan 53510 Italy" at bounding box center [1166, 372] width 330 height 16
click at [1166, 374] on span "7290 Second Street Jaipur Rajasthan 53510 Italy" at bounding box center [1166, 372] width 330 height 16
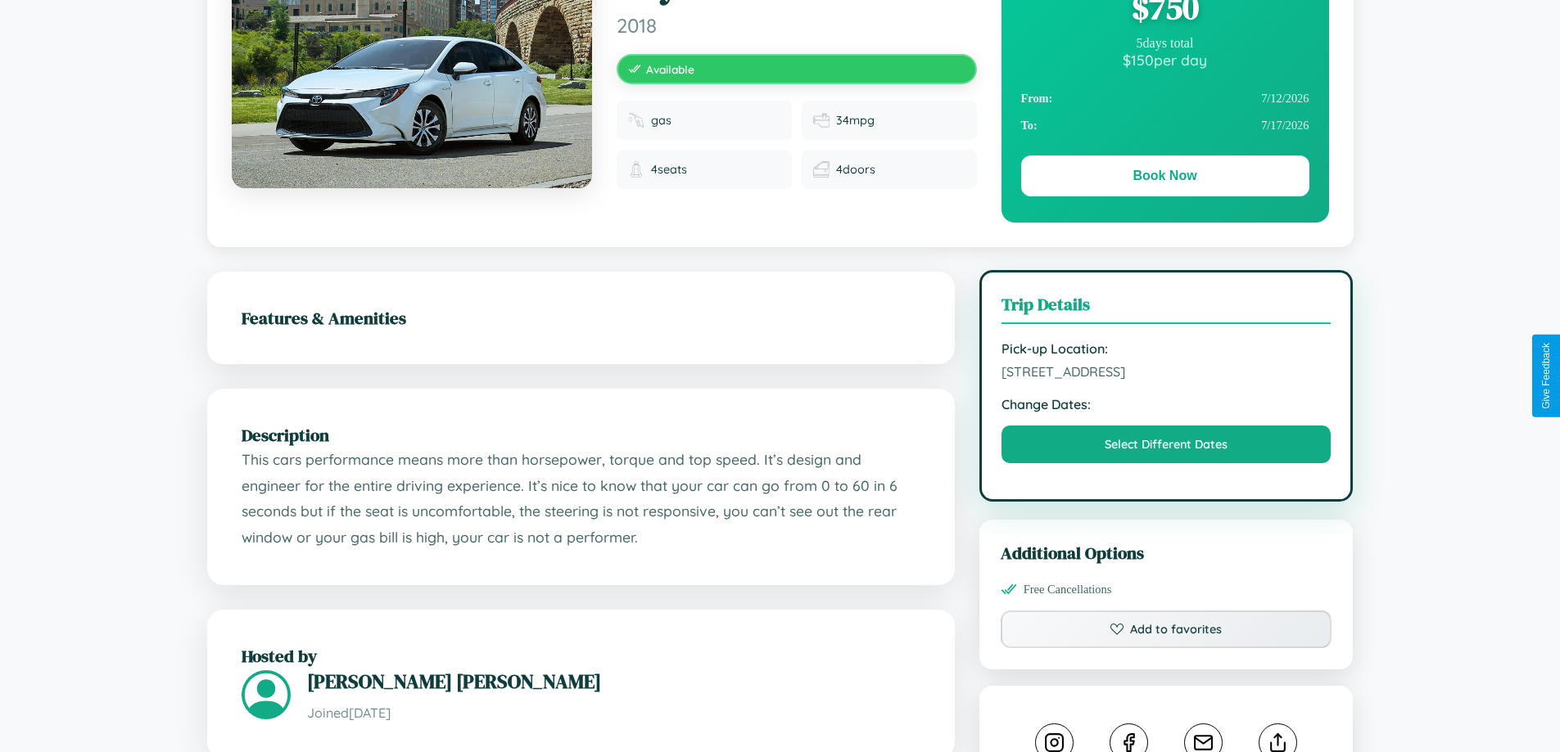
click at [1166, 374] on span "7290 Second Street Jaipur Rajasthan 53510 Italy" at bounding box center [1166, 372] width 330 height 16
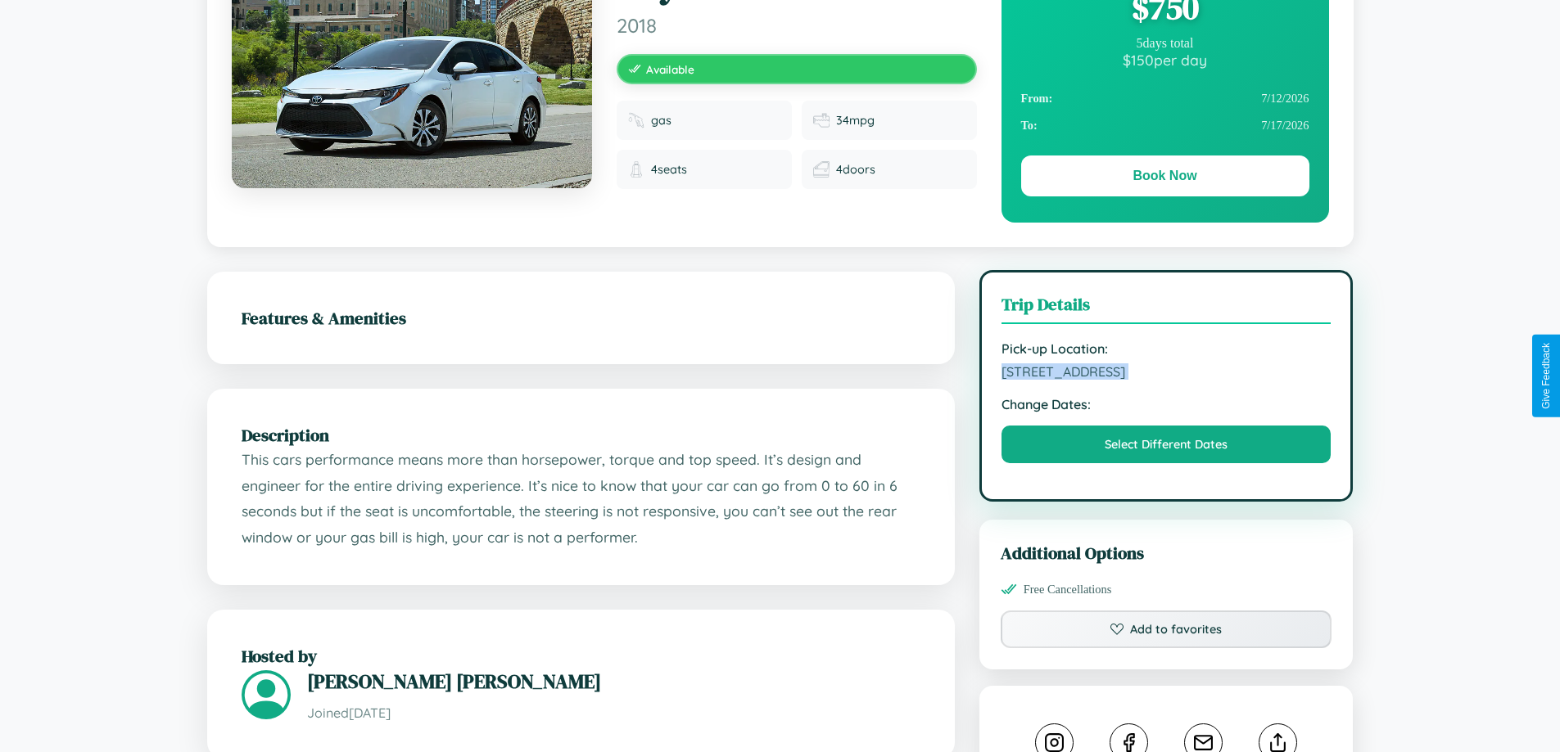
click at [1166, 374] on span "7290 Second Street Jaipur Rajasthan 53510 Italy" at bounding box center [1166, 372] width 330 height 16
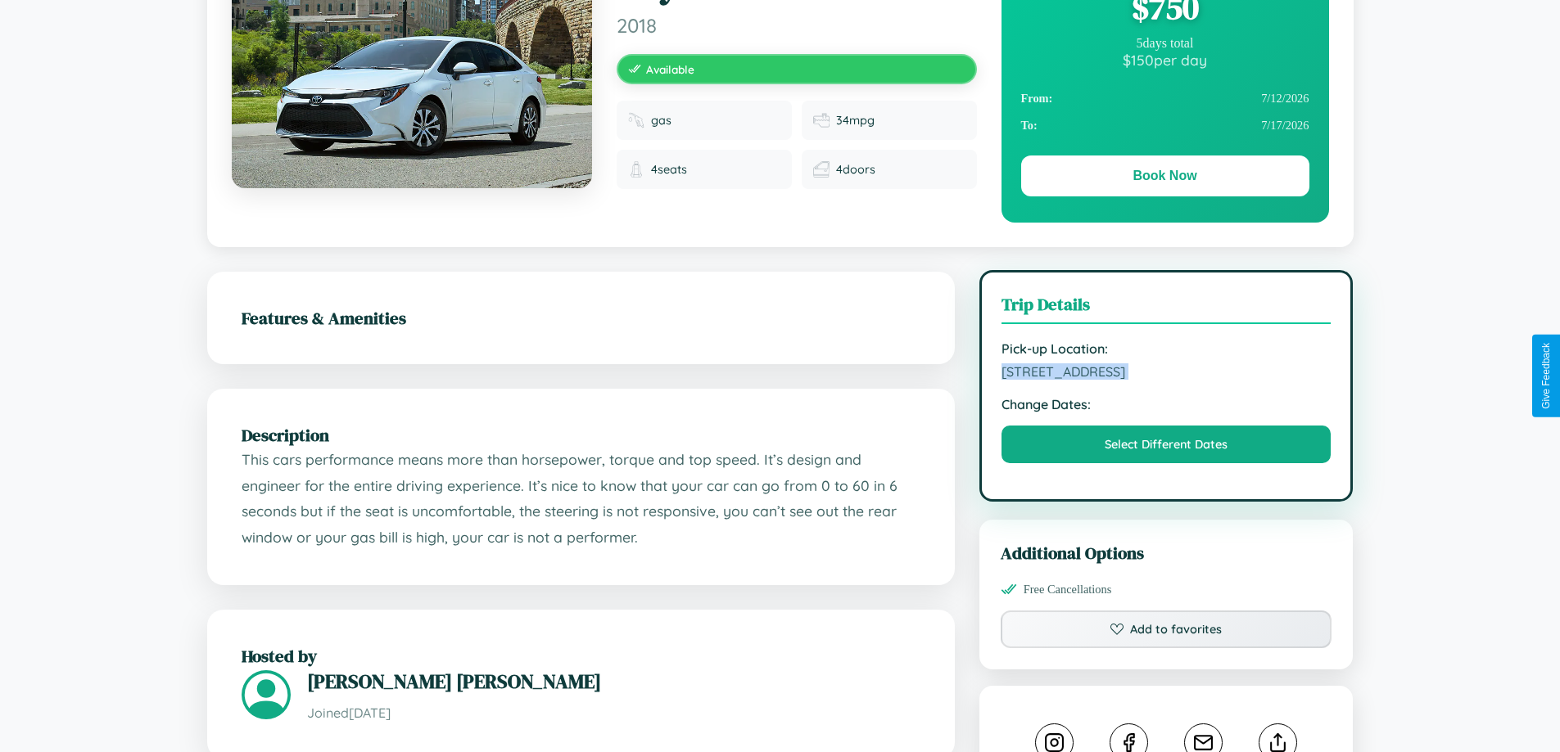
click at [1166, 374] on span "7290 Second Street Jaipur Rajasthan 53510 Italy" at bounding box center [1166, 372] width 330 height 16
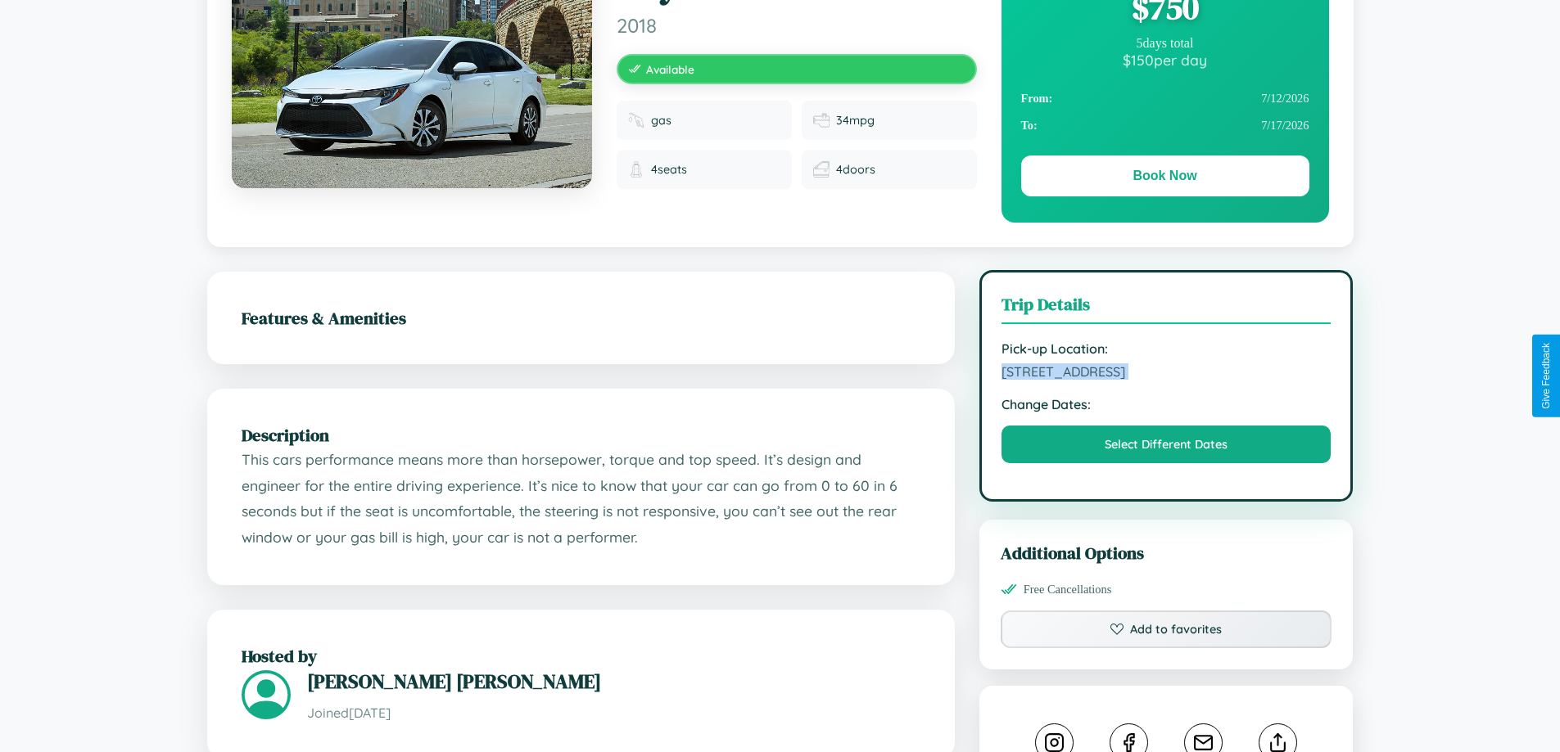
click at [1166, 374] on span "7290 Second Street Jaipur Rajasthan 53510 Italy" at bounding box center [1166, 372] width 330 height 16
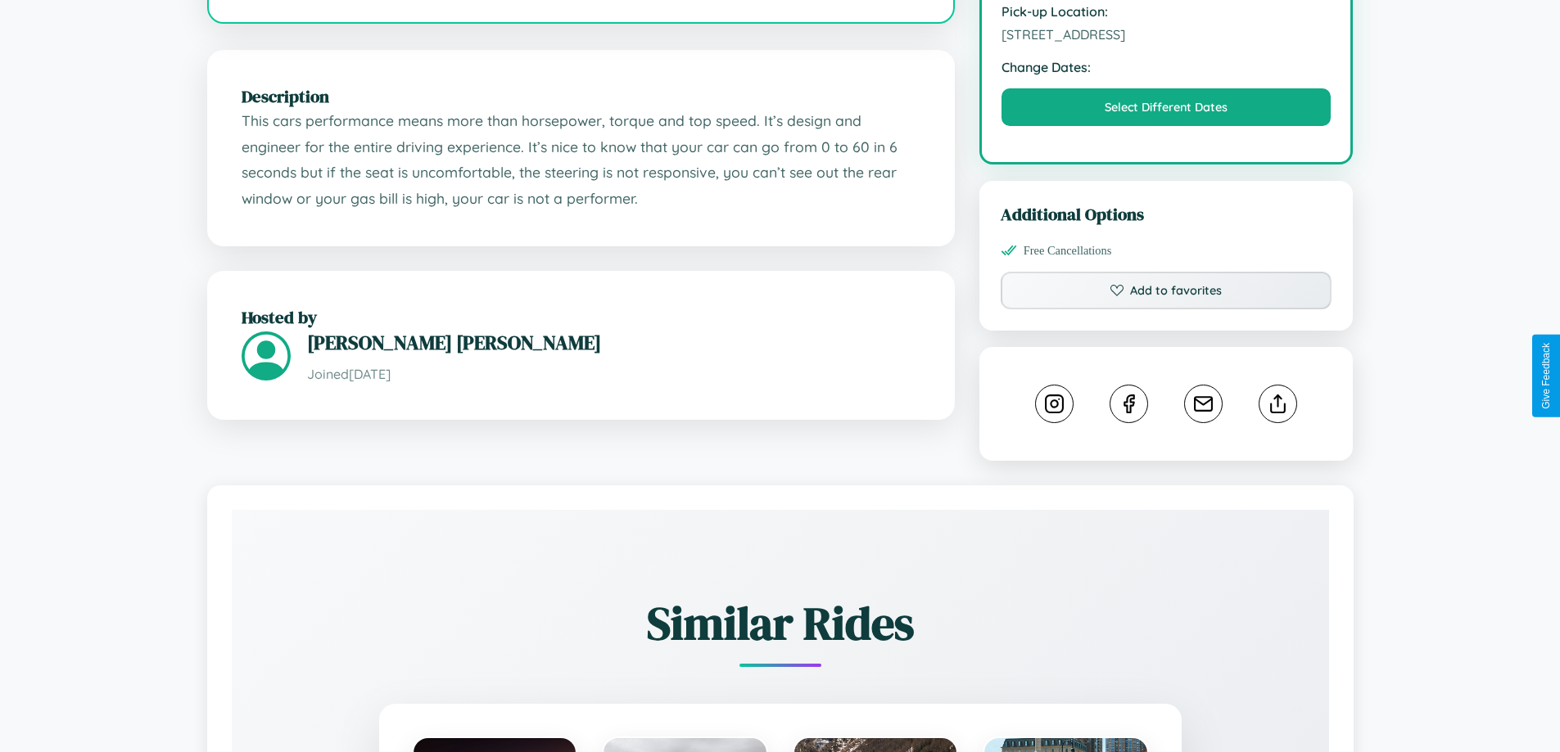
scroll to position [538, 0]
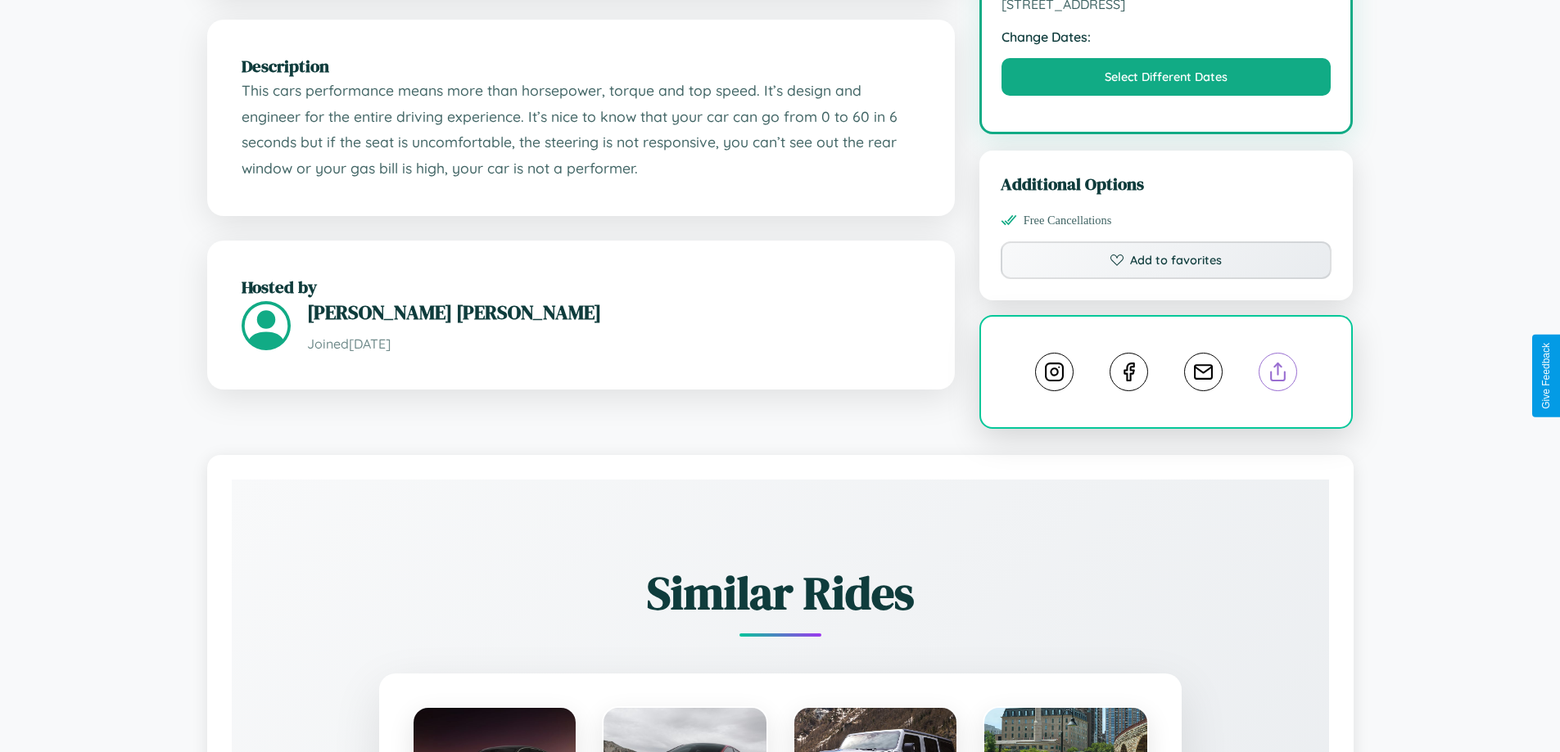
click at [1278, 374] on line at bounding box center [1278, 369] width 0 height 11
